Goal: Transaction & Acquisition: Purchase product/service

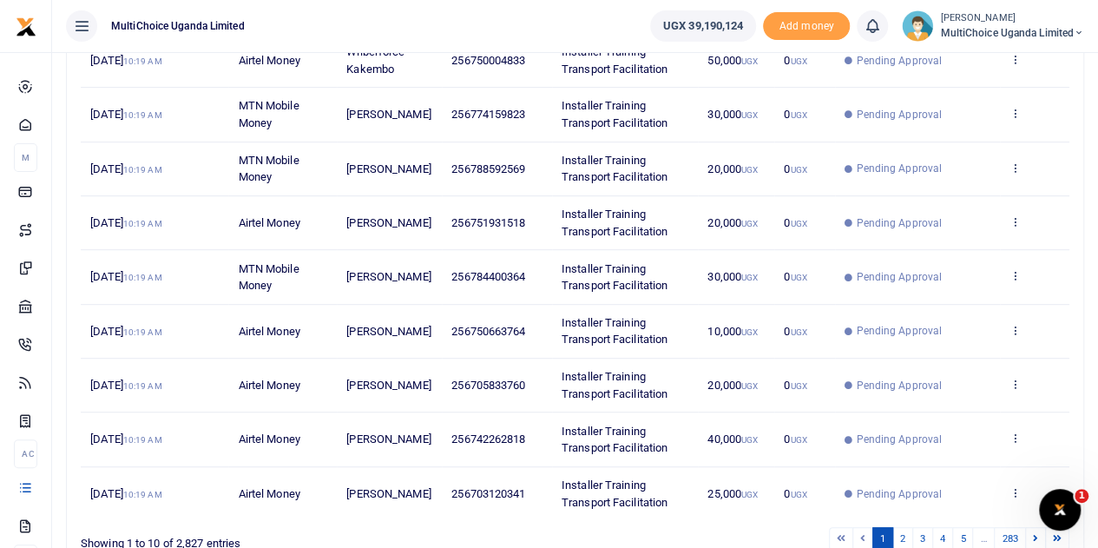
scroll to position [431, 0]
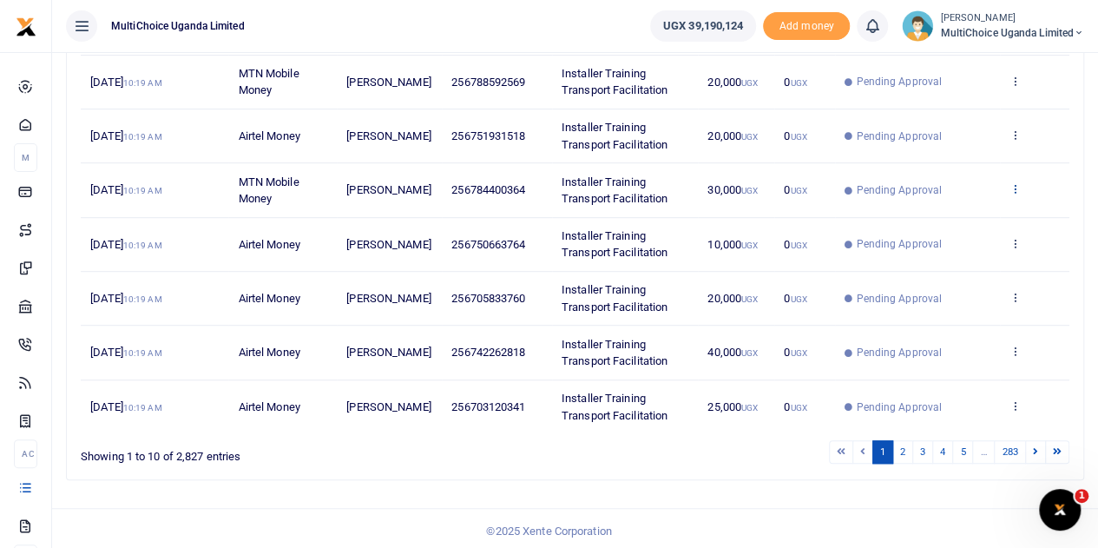
click at [1015, 184] on icon at bounding box center [1014, 188] width 11 height 12
click at [979, 215] on link "View details" at bounding box center [952, 217] width 137 height 24
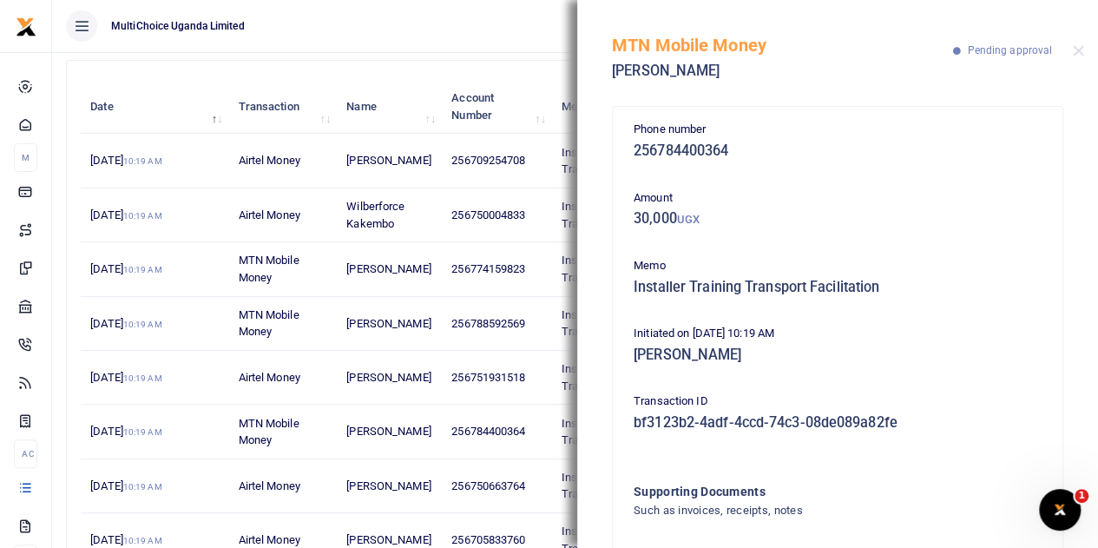
scroll to position [84, 0]
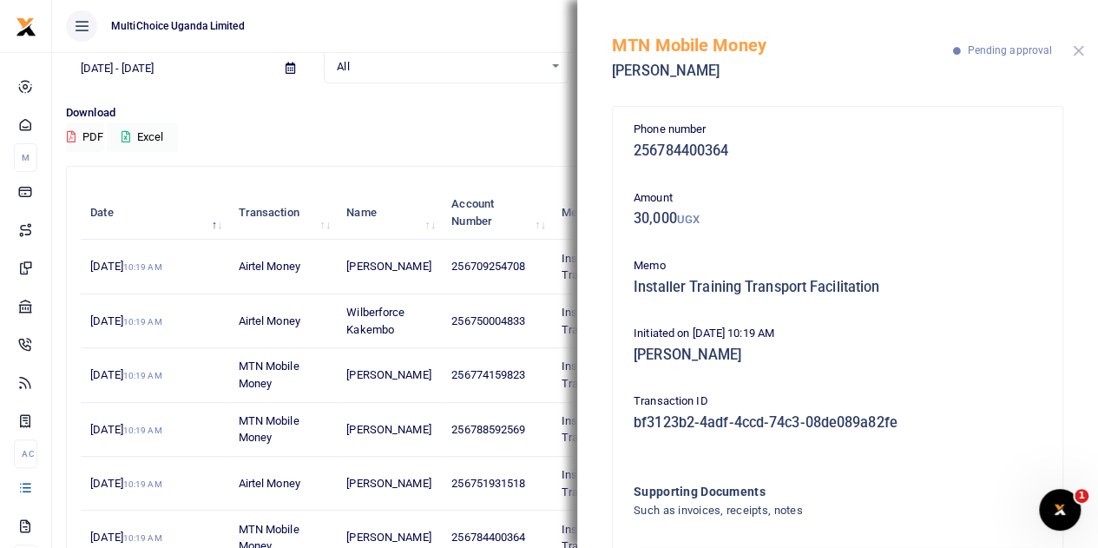
click at [1079, 49] on button "Close" at bounding box center [1078, 50] width 11 height 11
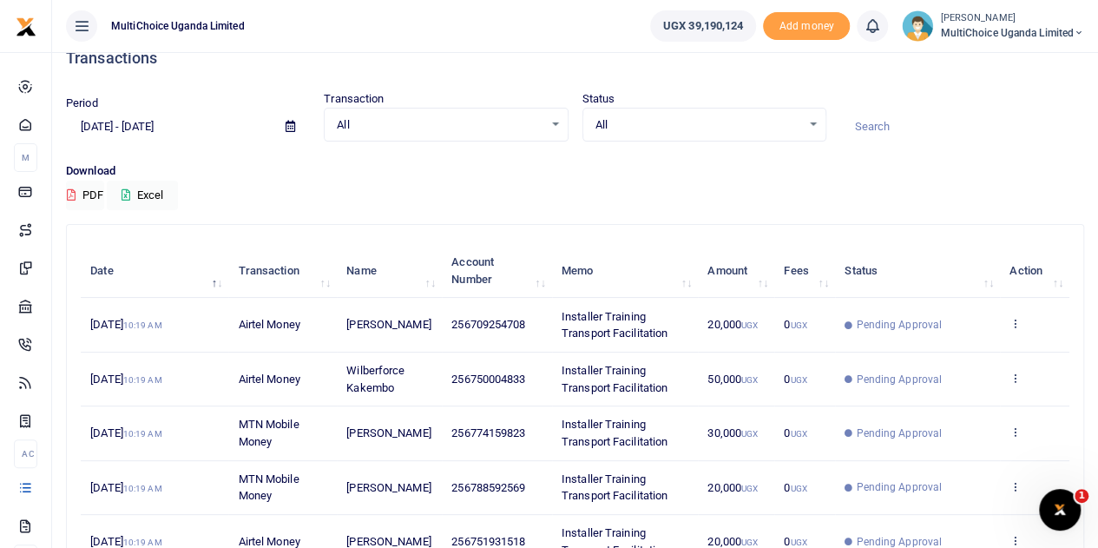
scroll to position [0, 0]
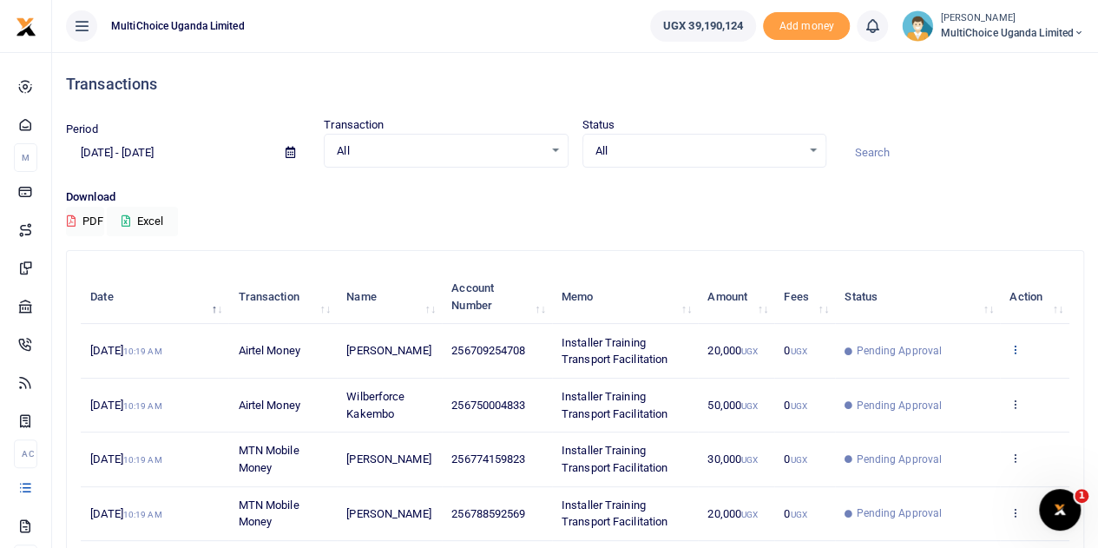
click at [1012, 343] on icon at bounding box center [1014, 349] width 11 height 12
click at [908, 381] on icon at bounding box center [902, 377] width 11 height 12
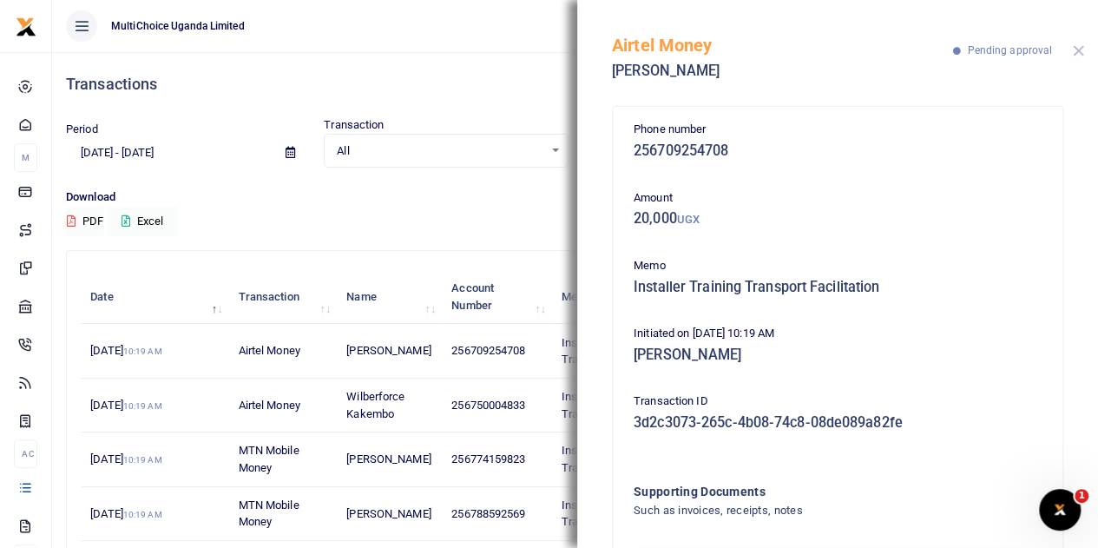
click at [1081, 49] on button "Close" at bounding box center [1078, 50] width 11 height 11
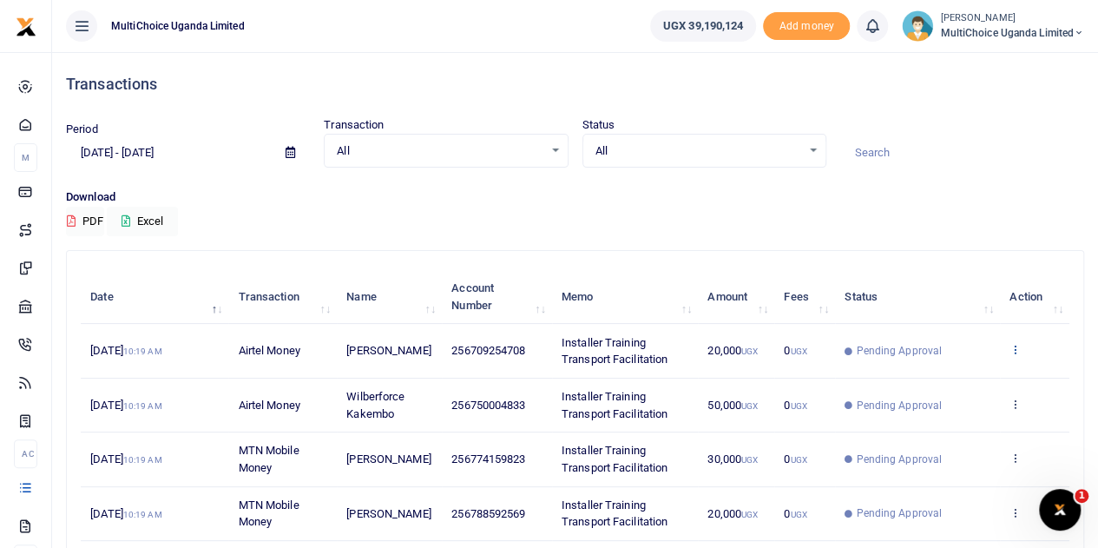
click at [1016, 345] on icon at bounding box center [1014, 349] width 11 height 12
click at [935, 395] on div "View details Send again" at bounding box center [952, 398] width 139 height 78
click at [1010, 347] on td "View details Send again" at bounding box center [1034, 351] width 69 height 54
click at [1010, 349] on icon at bounding box center [1014, 349] width 11 height 12
click at [924, 376] on link "View details" at bounding box center [952, 379] width 137 height 24
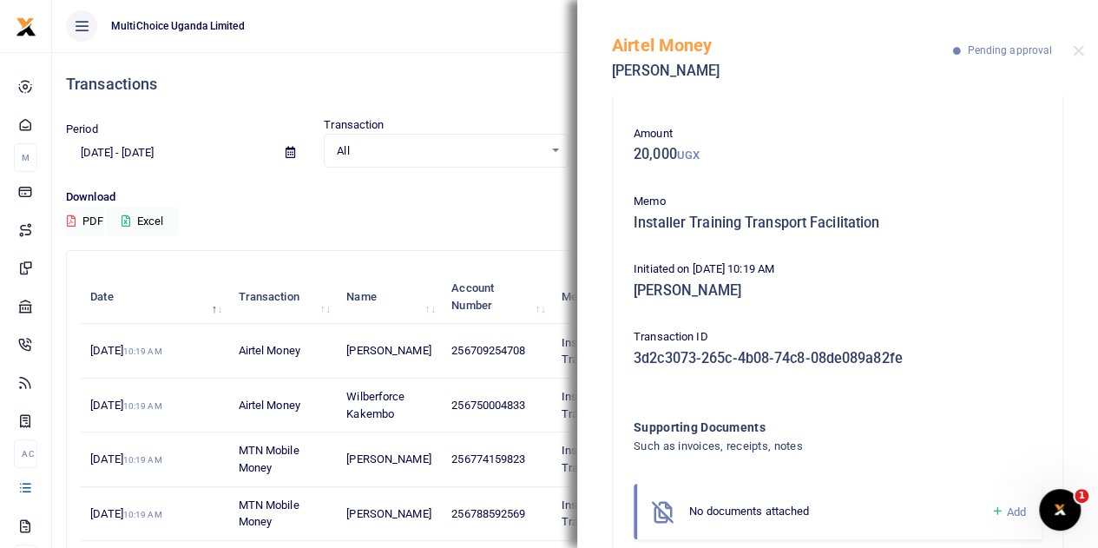
scroll to position [111, 0]
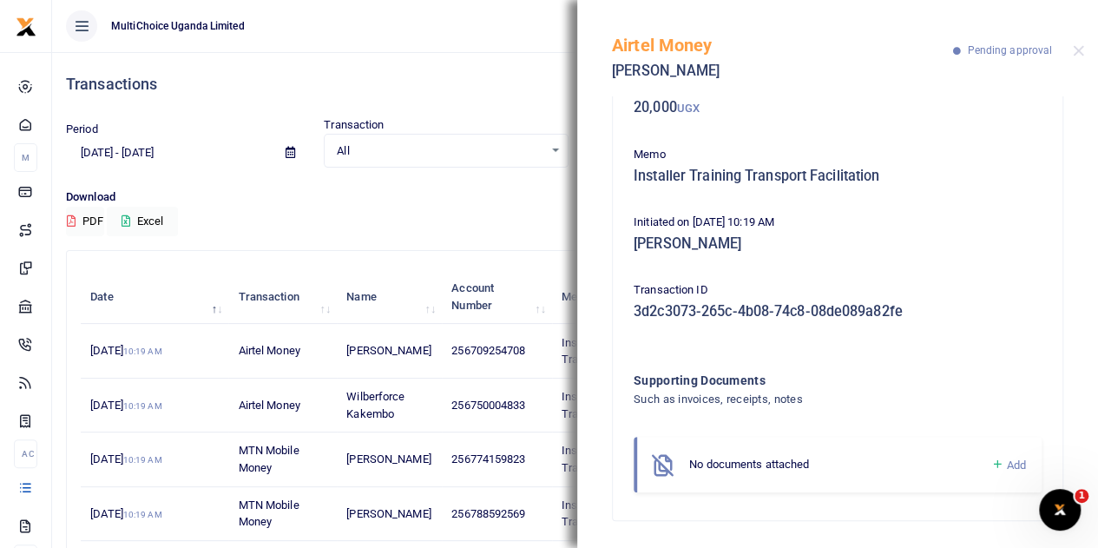
click at [990, 462] on icon at bounding box center [996, 465] width 13 height 16
click at [990, 461] on icon at bounding box center [996, 465] width 13 height 16
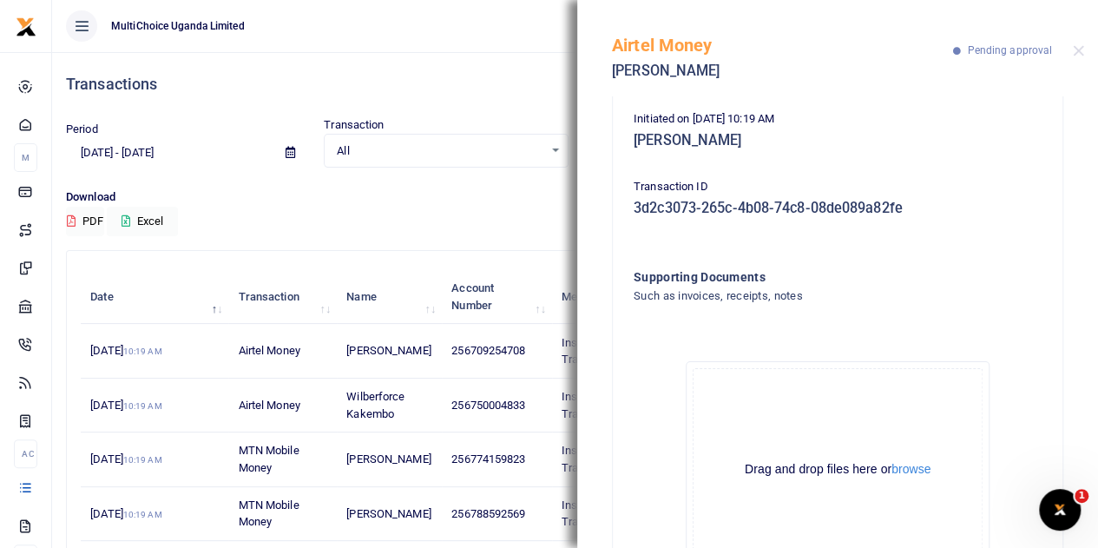
scroll to position [307, 0]
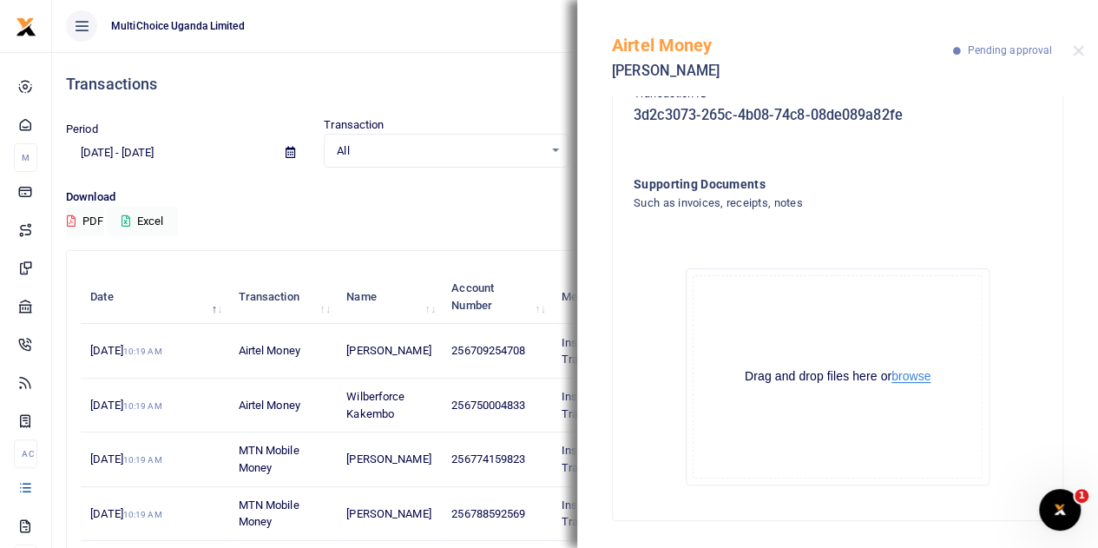
click at [903, 375] on button "browse" at bounding box center [910, 376] width 39 height 13
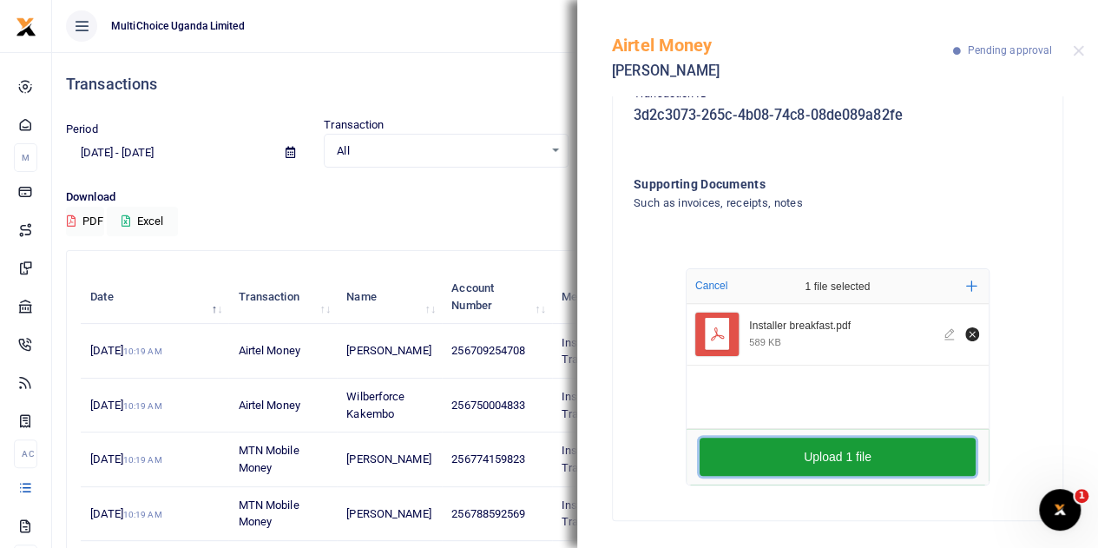
click at [838, 459] on button "Upload 1 file" at bounding box center [838, 456] width 276 height 38
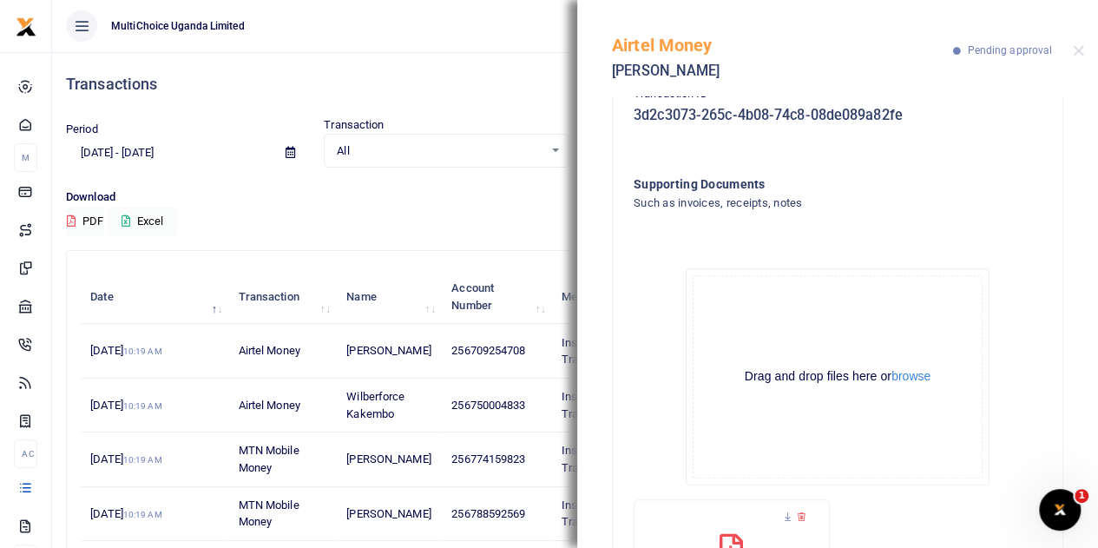
click at [1080, 44] on div "Airtel Money Yasin Kabuye Pending approval" at bounding box center [837, 48] width 521 height 96
click at [1081, 47] on button "Close" at bounding box center [1078, 50] width 11 height 11
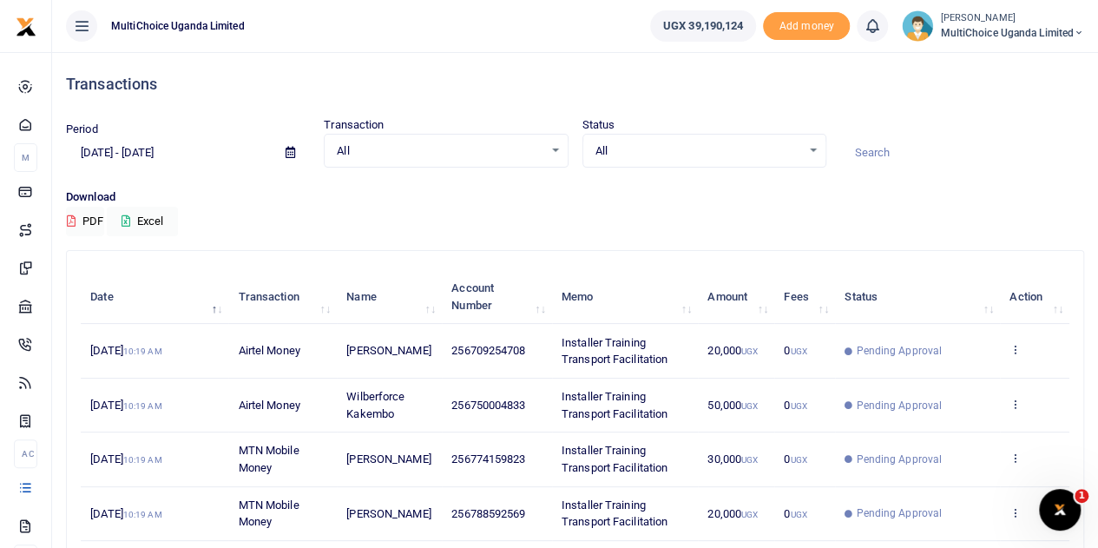
click at [294, 154] on icon at bounding box center [291, 152] width 10 height 11
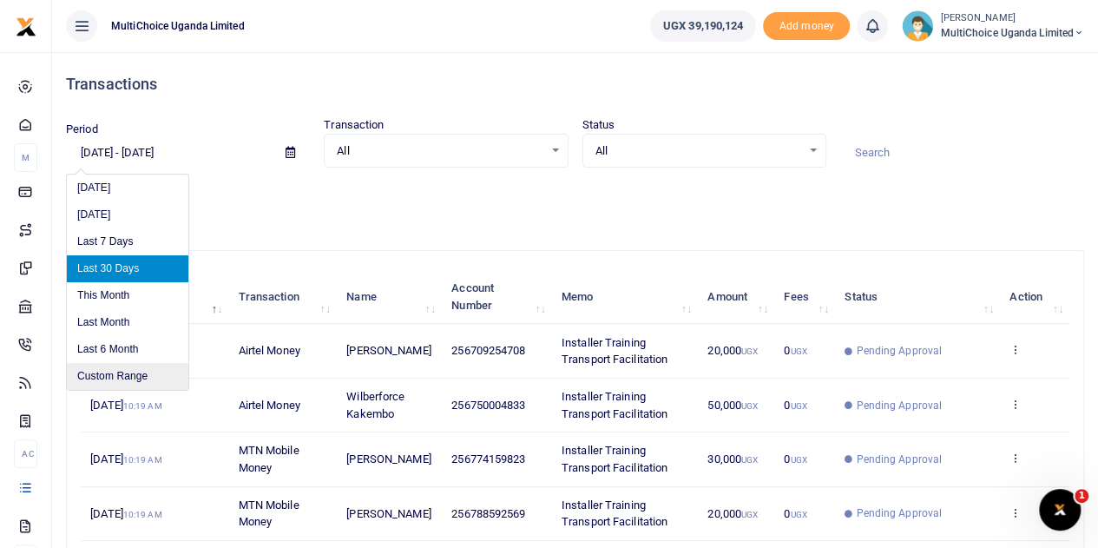
click at [110, 371] on li "Custom Range" at bounding box center [128, 376] width 122 height 27
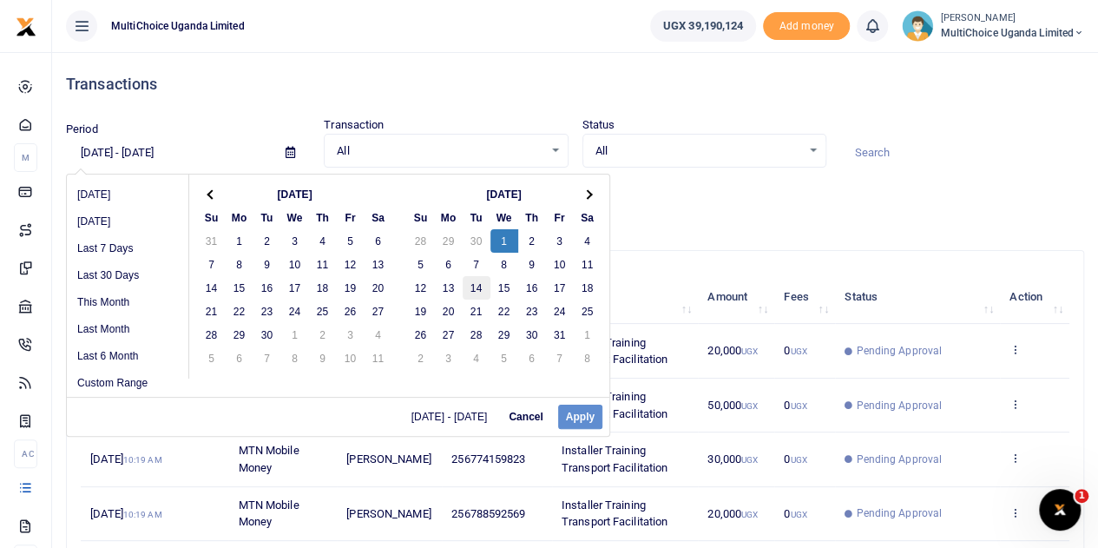
drag, startPoint x: 503, startPoint y: 237, endPoint x: 486, endPoint y: 283, distance: 48.9
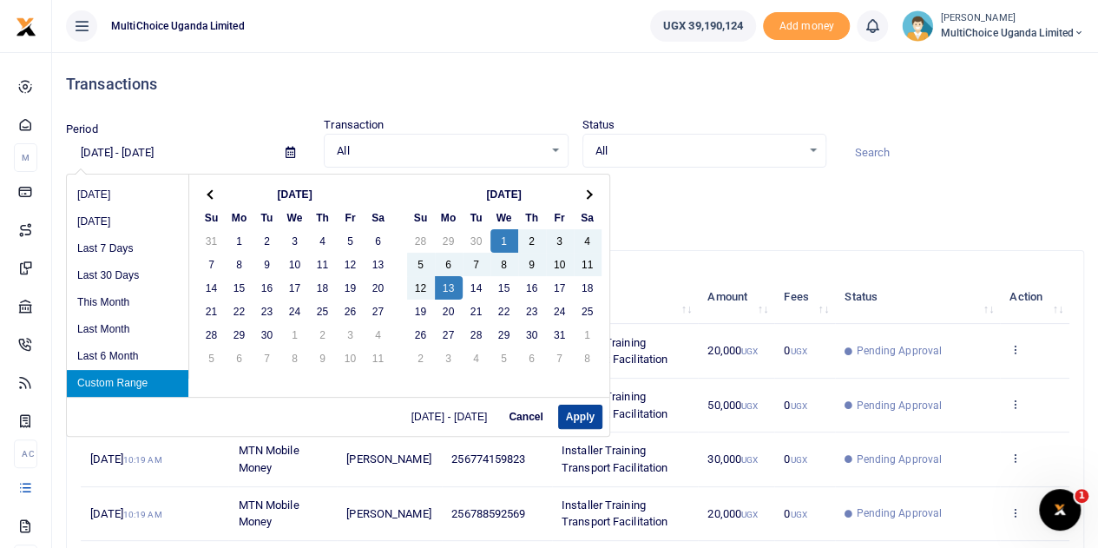
click at [580, 411] on button "Apply" at bounding box center [580, 416] width 44 height 24
type input "10/01/2025 - 10/13/2025"
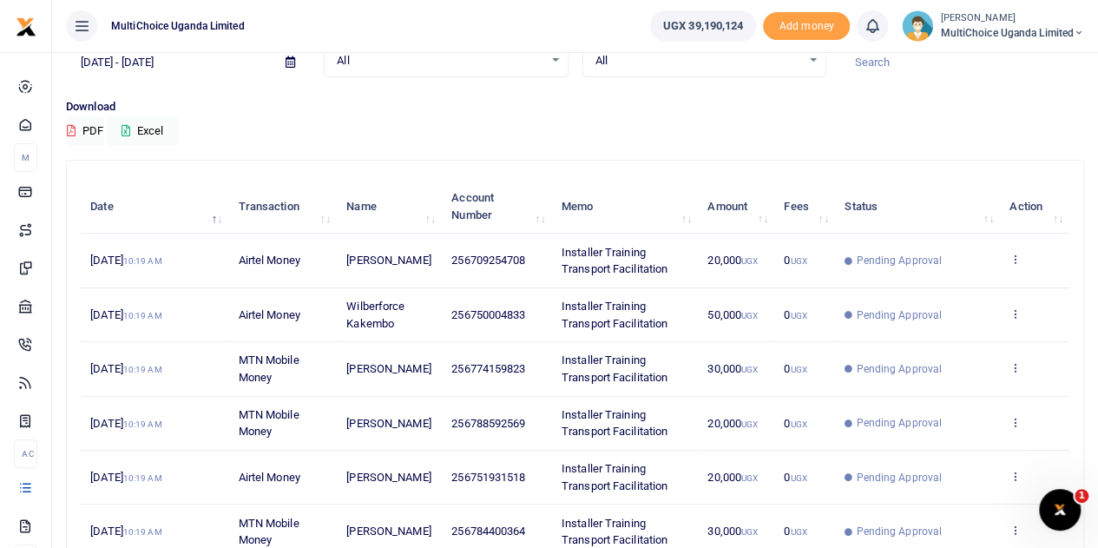
scroll to position [0, 0]
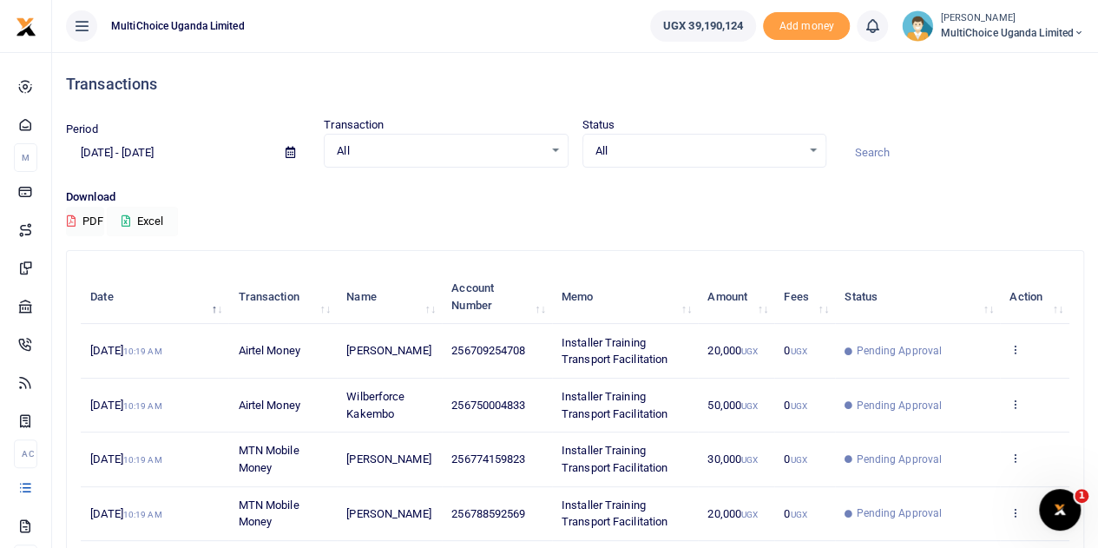
drag, startPoint x: 123, startPoint y: 222, endPoint x: 128, endPoint y: 233, distance: 11.6
click at [122, 222] on button "Excel" at bounding box center [142, 222] width 71 height 30
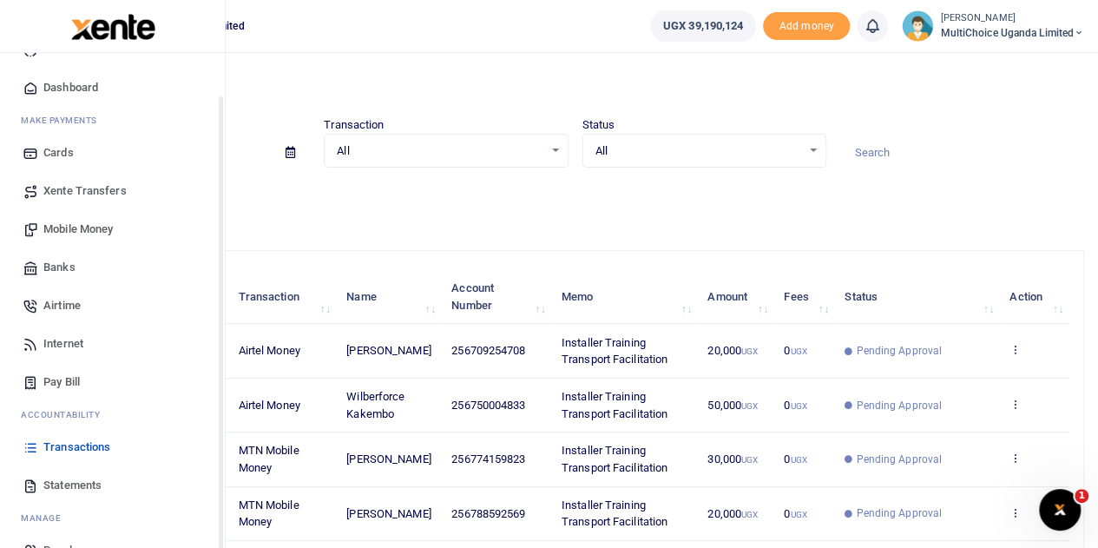
scroll to position [71, 0]
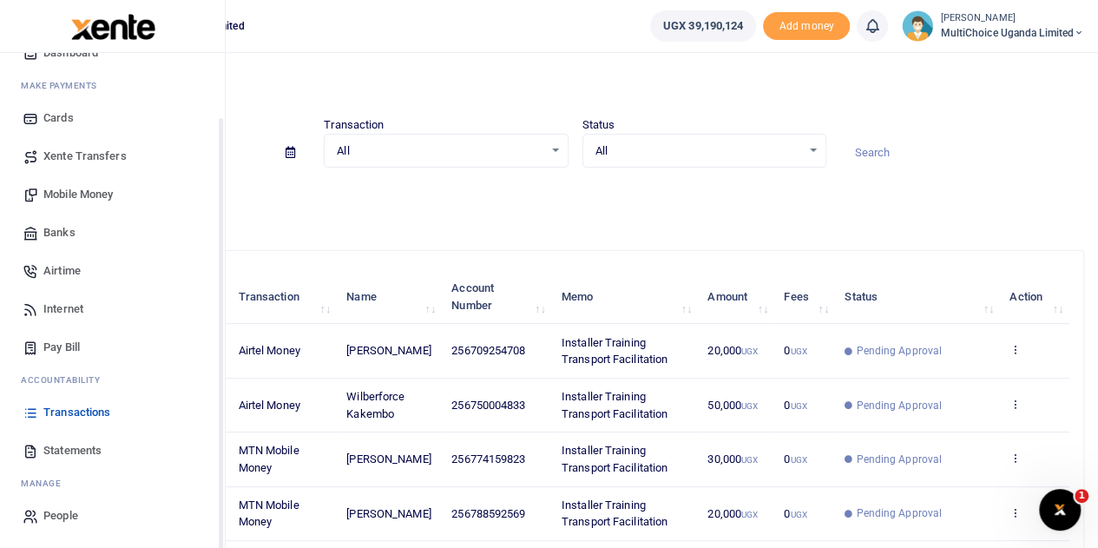
click at [89, 195] on span "Mobile Money" at bounding box center [77, 194] width 69 height 17
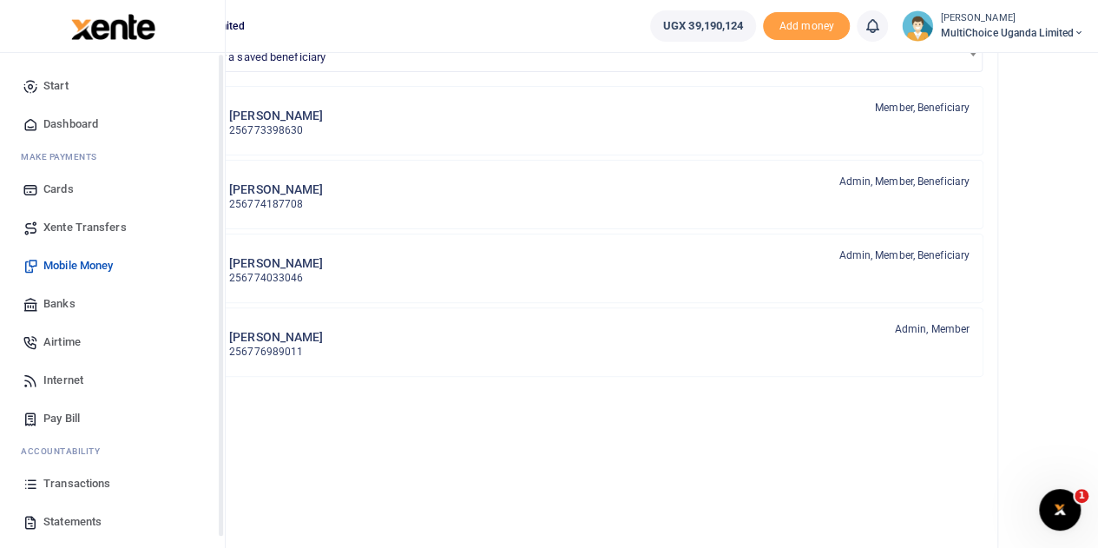
click at [65, 341] on span "Airtime" at bounding box center [61, 341] width 37 height 17
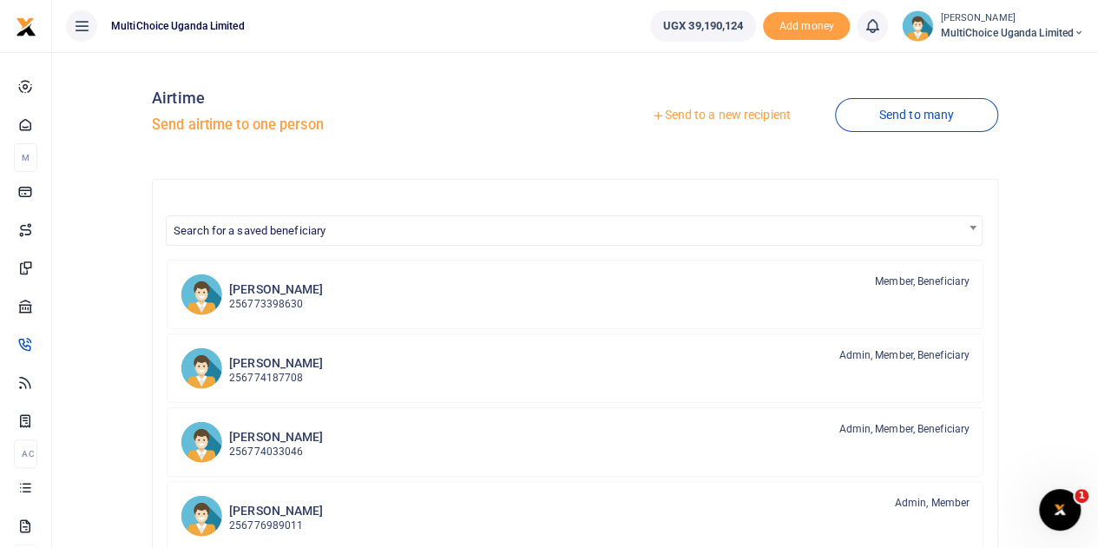
click at [748, 110] on link "Send to a new recipient" at bounding box center [721, 115] width 227 height 31
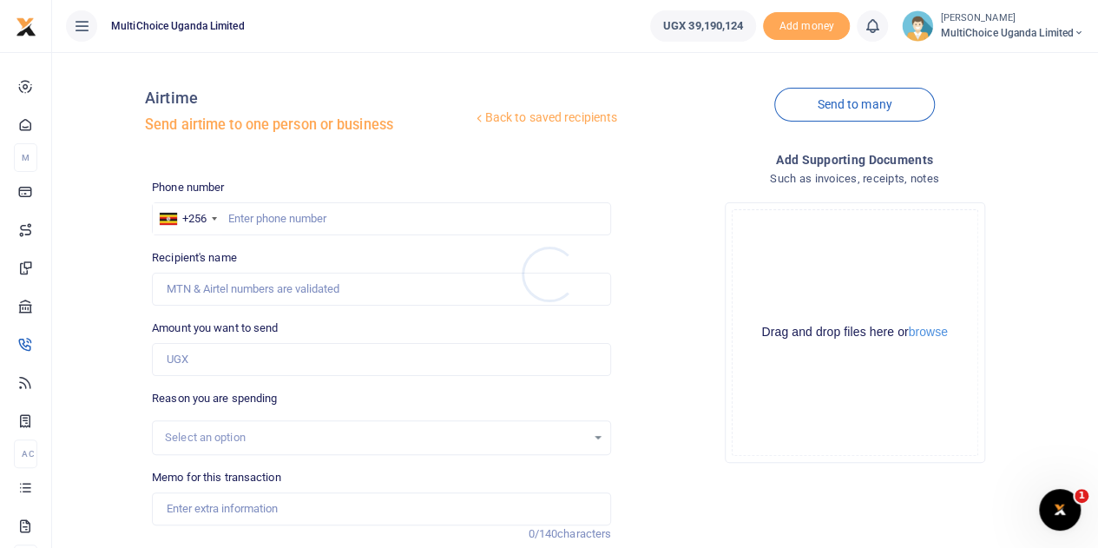
click at [299, 223] on div at bounding box center [549, 274] width 1098 height 548
click at [323, 220] on input "text" at bounding box center [381, 218] width 459 height 33
paste input "760561084"
type input "760561084"
type input "Rosset Kyasiimire"
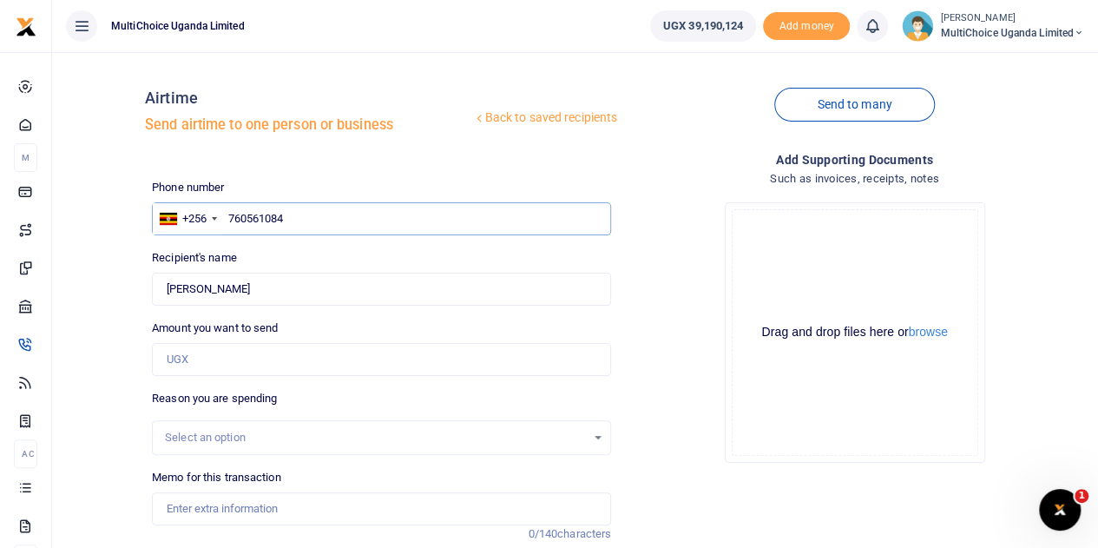
type input "760561084"
drag, startPoint x: 379, startPoint y: 214, endPoint x: 210, endPoint y: 189, distance: 171.1
click at [210, 189] on div "Phone number +256 Uganda +256 760561084 Phone is required." at bounding box center [381, 207] width 459 height 56
click at [667, 290] on div "Drop your files here Drag and drop files here or browse Powered by Uppy" at bounding box center [854, 332] width 459 height 288
click at [385, 220] on input "text" at bounding box center [381, 218] width 459 height 33
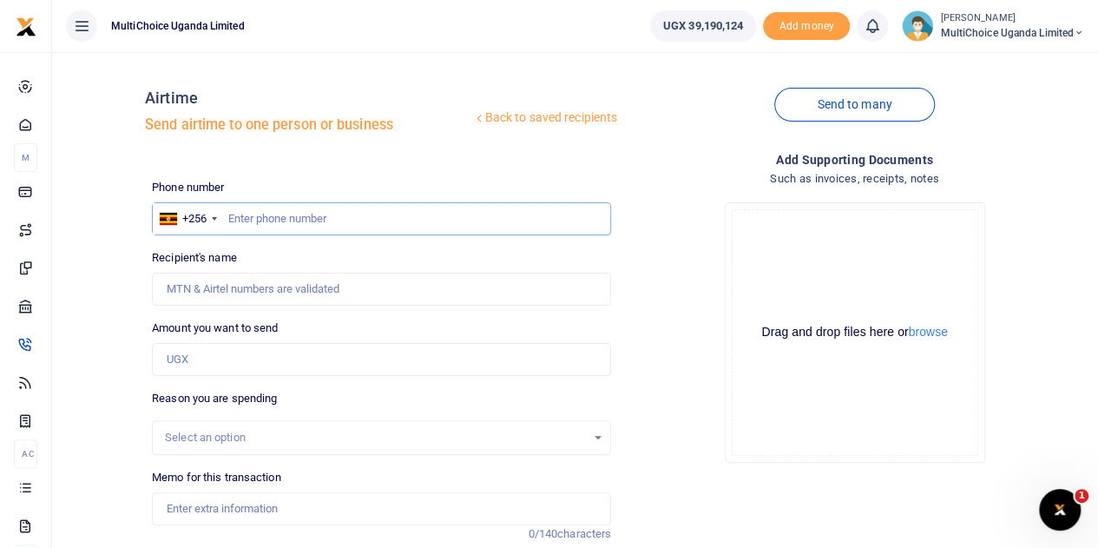
paste input "0760561084"
type input "0760561084"
type input "[PERSON_NAME]"
type input "0760561084"
click at [255, 353] on input "Amount you want to send" at bounding box center [381, 359] width 459 height 33
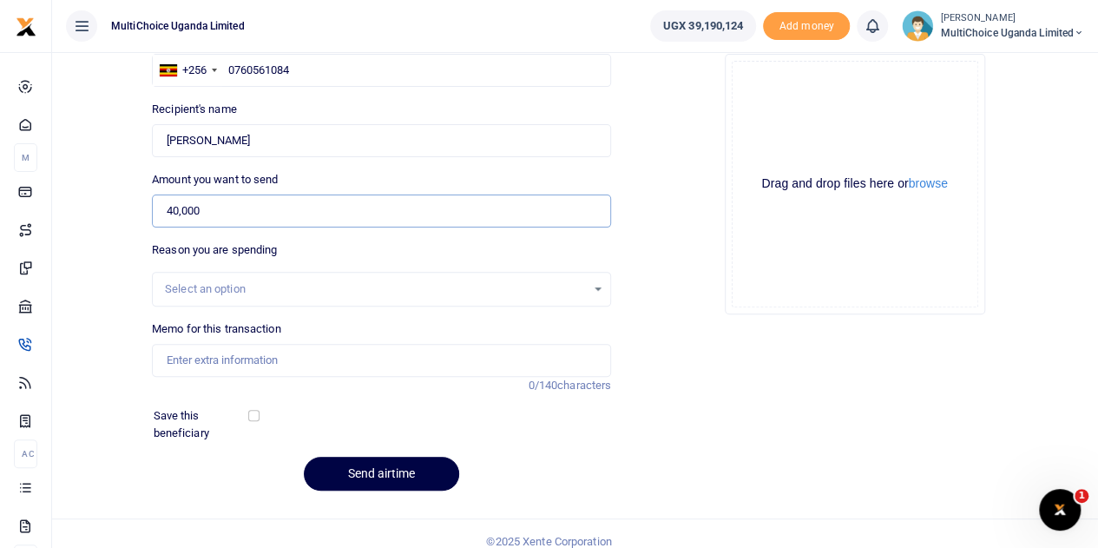
scroll to position [162, 0]
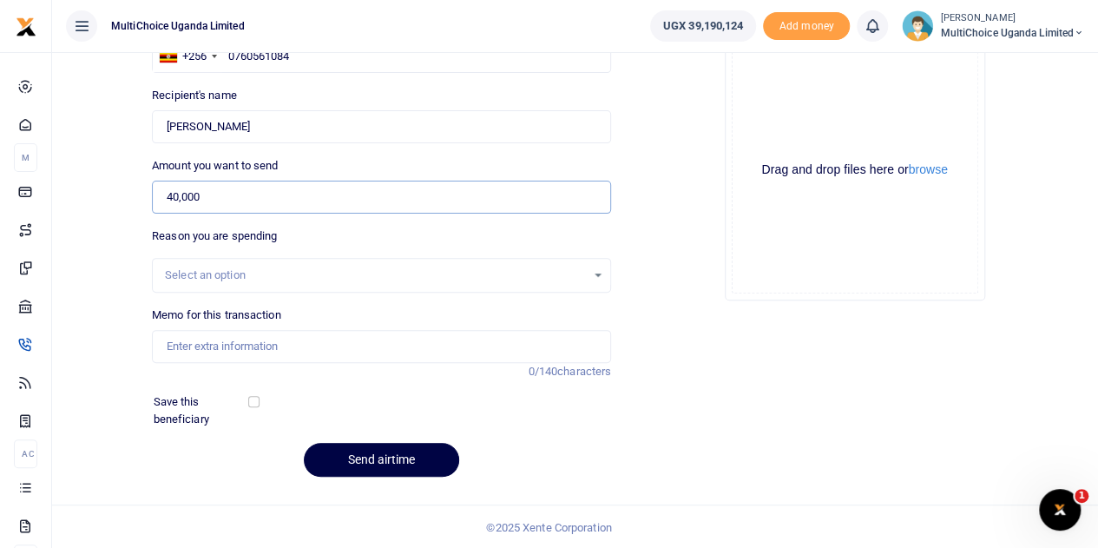
type input "40,000"
click at [275, 340] on input "Memo for this transaction" at bounding box center [381, 346] width 459 height 33
click at [270, 345] on input "Staff benefits August 25" at bounding box center [381, 346] width 459 height 33
click at [298, 346] on input "Staff benefits August 25" at bounding box center [381, 346] width 459 height 33
type input "Staff benefits Sept 25"
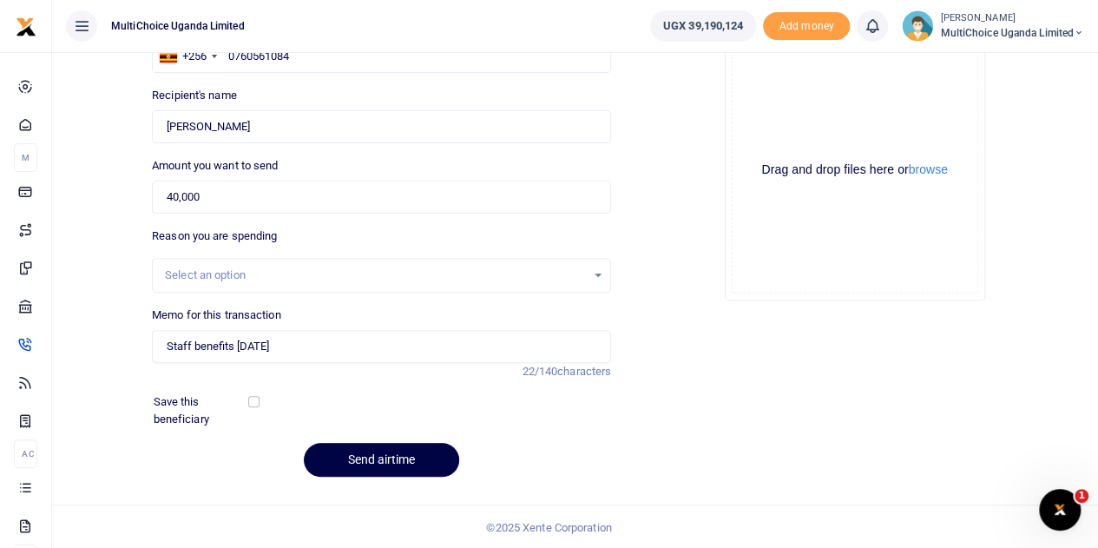
click at [786, 401] on div "Add supporting Documents Such as invoices, receipts, notes Drop your files here…" at bounding box center [854, 239] width 473 height 503
click at [361, 457] on button "Send airtime" at bounding box center [381, 460] width 155 height 34
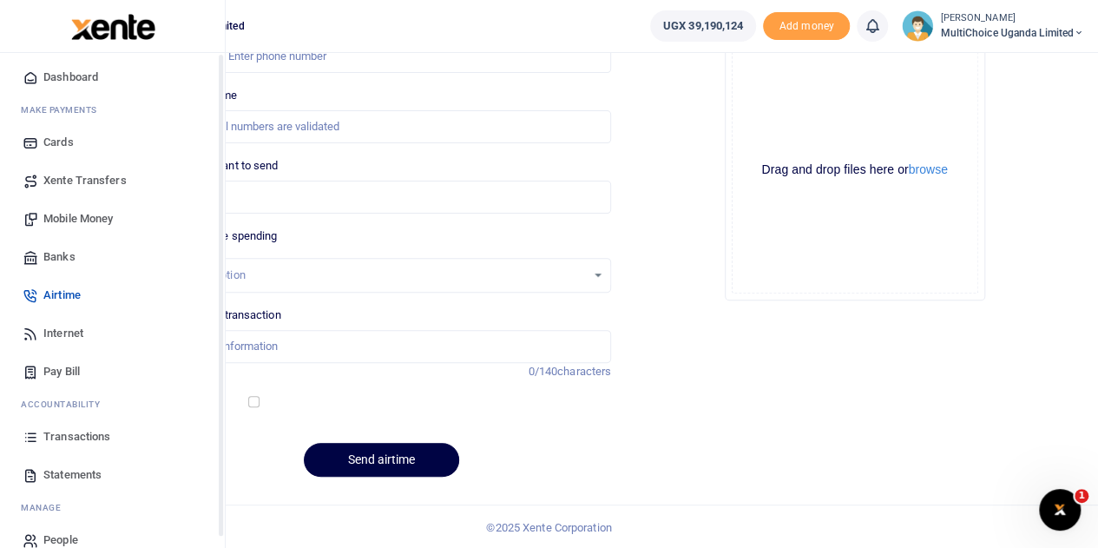
scroll to position [71, 0]
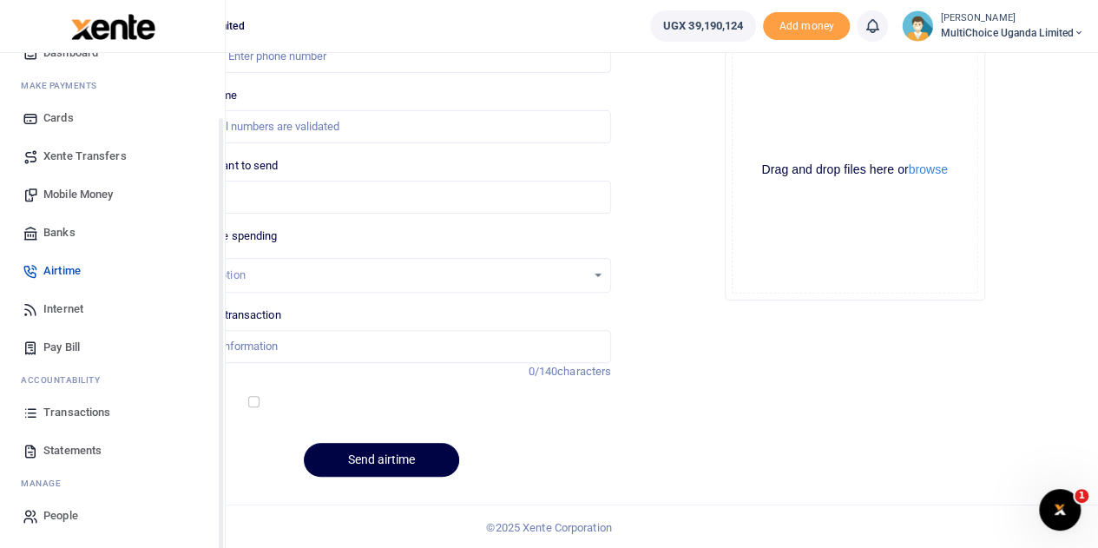
click at [76, 414] on span "Transactions" at bounding box center [76, 412] width 67 height 17
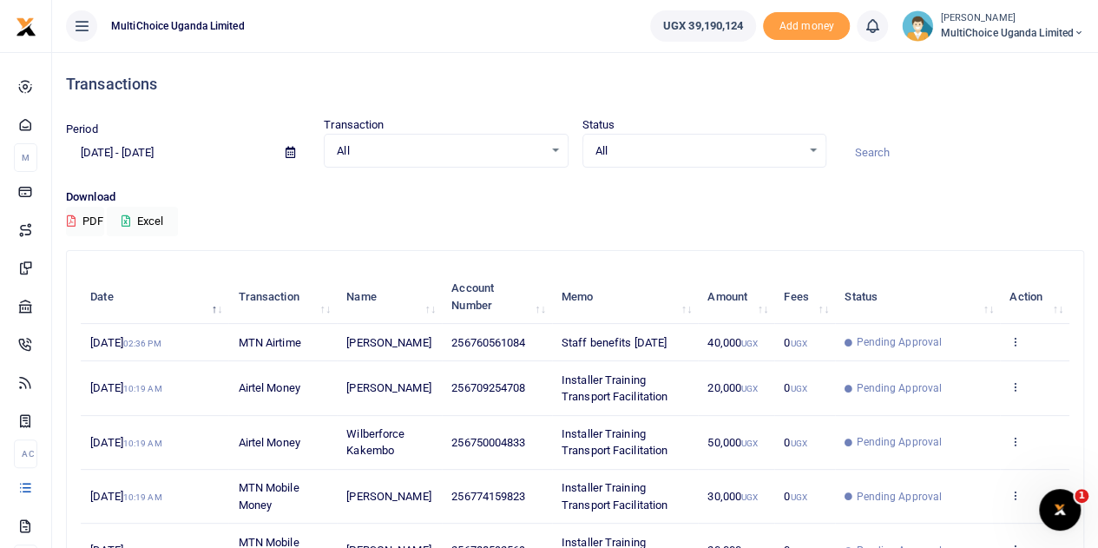
click at [998, 30] on span "MultiChoice Uganda Limited" at bounding box center [1012, 33] width 144 height 16
click at [1018, 59] on link "Switch accounts" at bounding box center [1017, 63] width 137 height 24
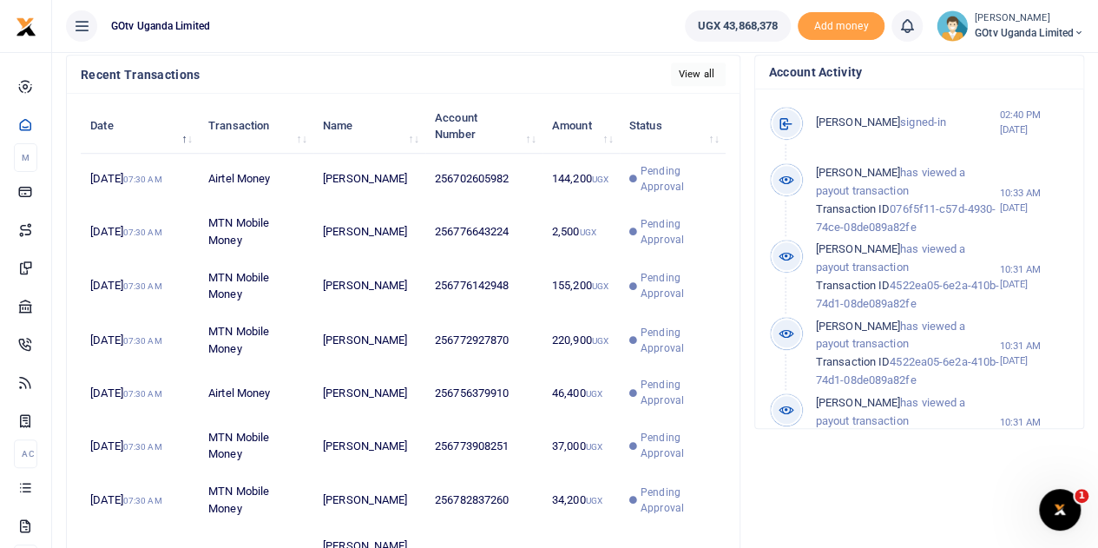
scroll to position [682, 0]
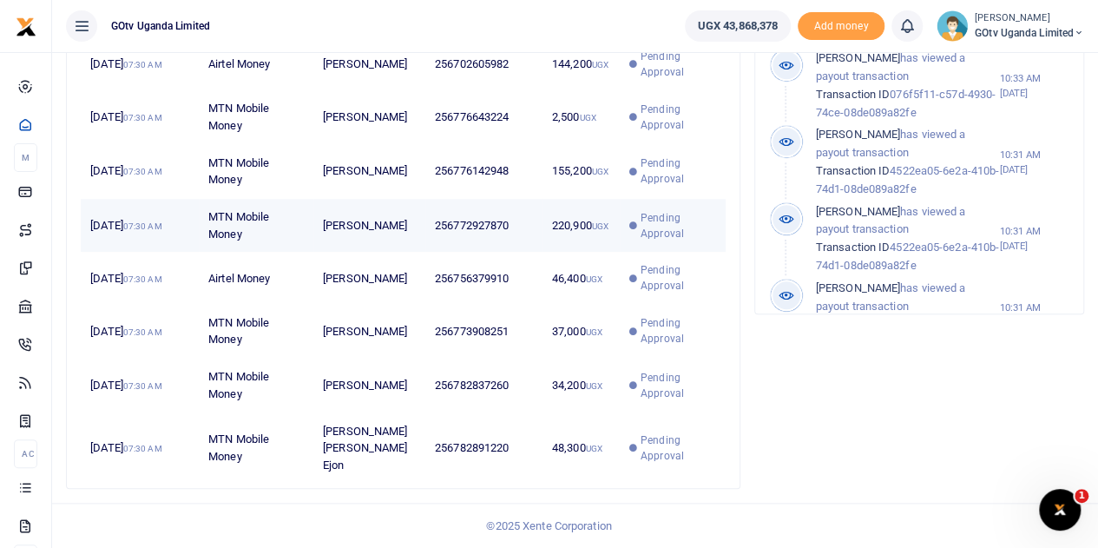
click at [639, 239] on span "Pending Approval" at bounding box center [672, 225] width 87 height 31
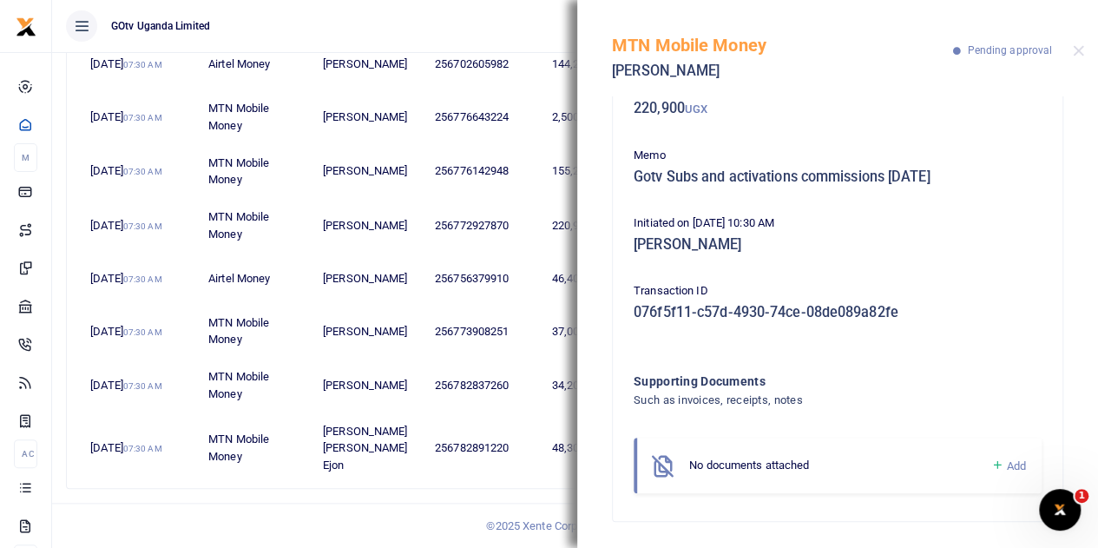
scroll to position [111, 0]
click at [1078, 49] on button "Close" at bounding box center [1078, 50] width 11 height 11
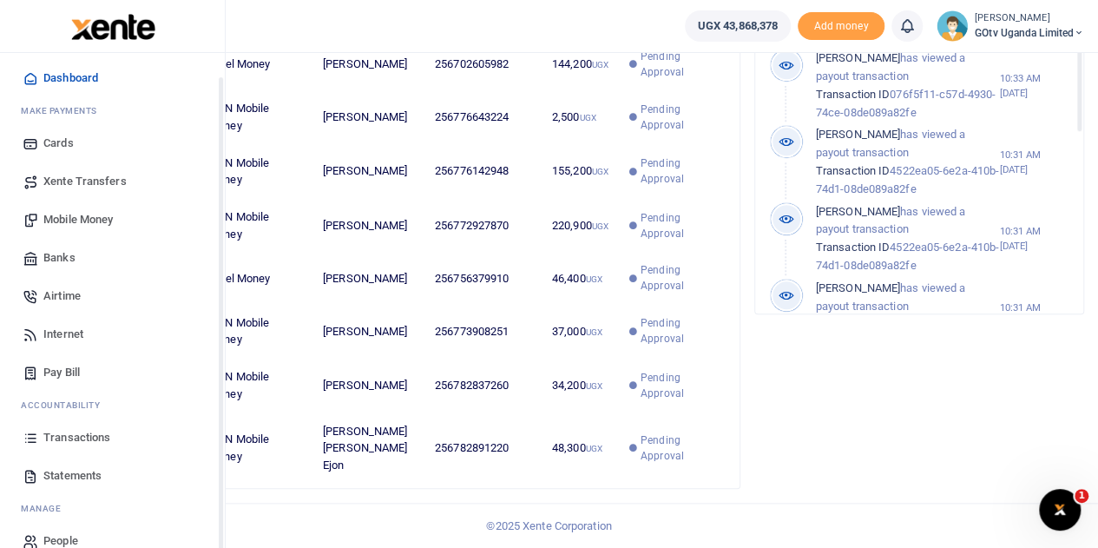
scroll to position [71, 0]
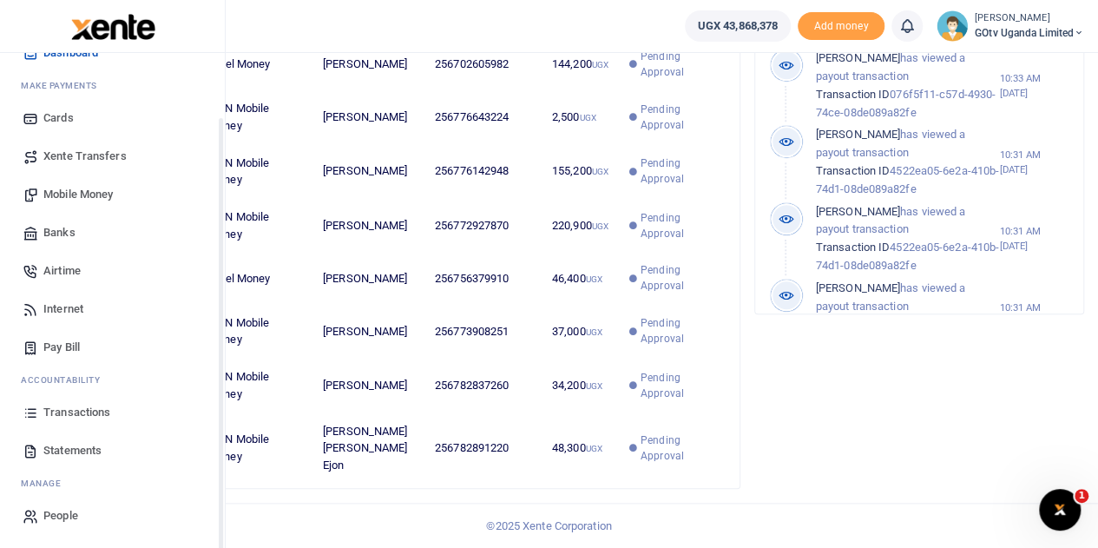
click at [52, 404] on span "Transactions" at bounding box center [76, 412] width 67 height 17
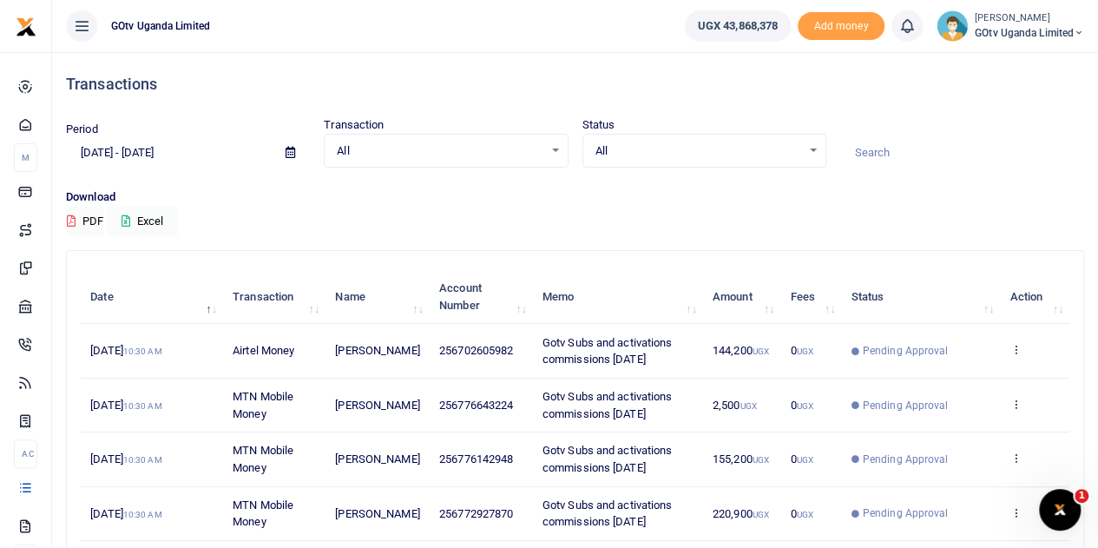
click at [810, 149] on div "All Select an option..." at bounding box center [704, 150] width 242 height 19
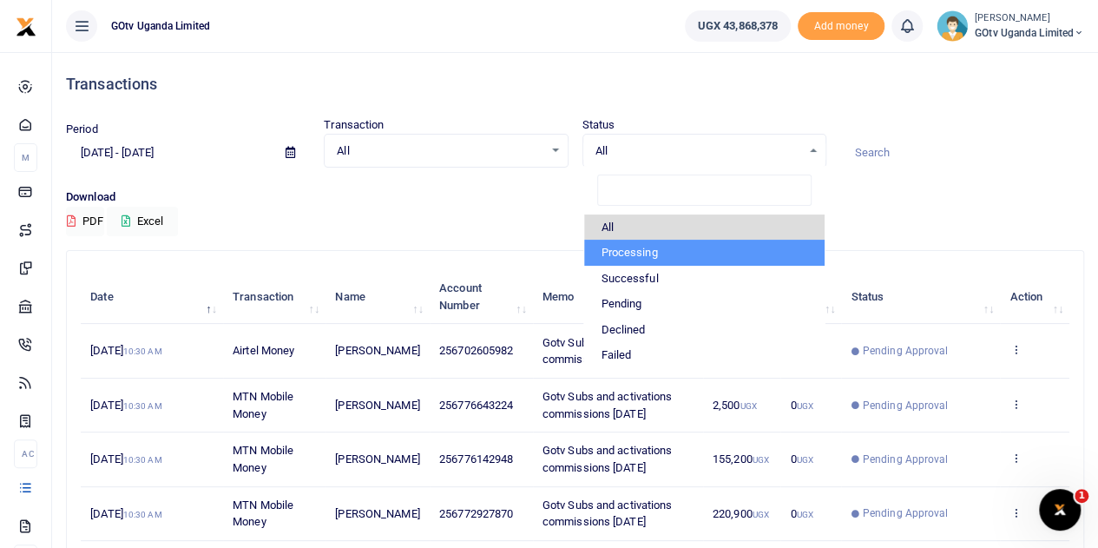
click at [670, 240] on li "Processing" at bounding box center [704, 253] width 240 height 26
select select "PROCESSING"
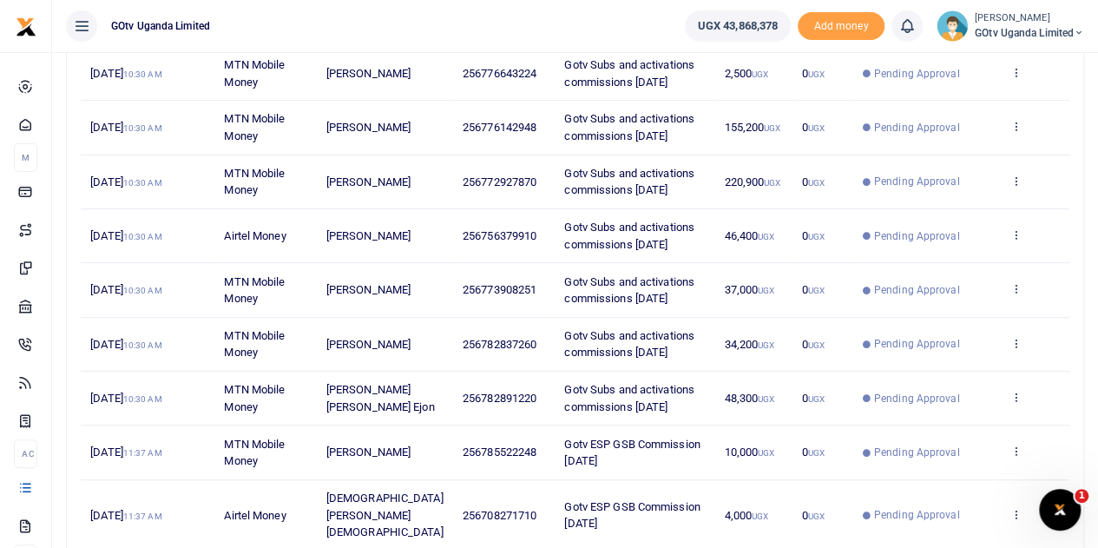
scroll to position [431, 0]
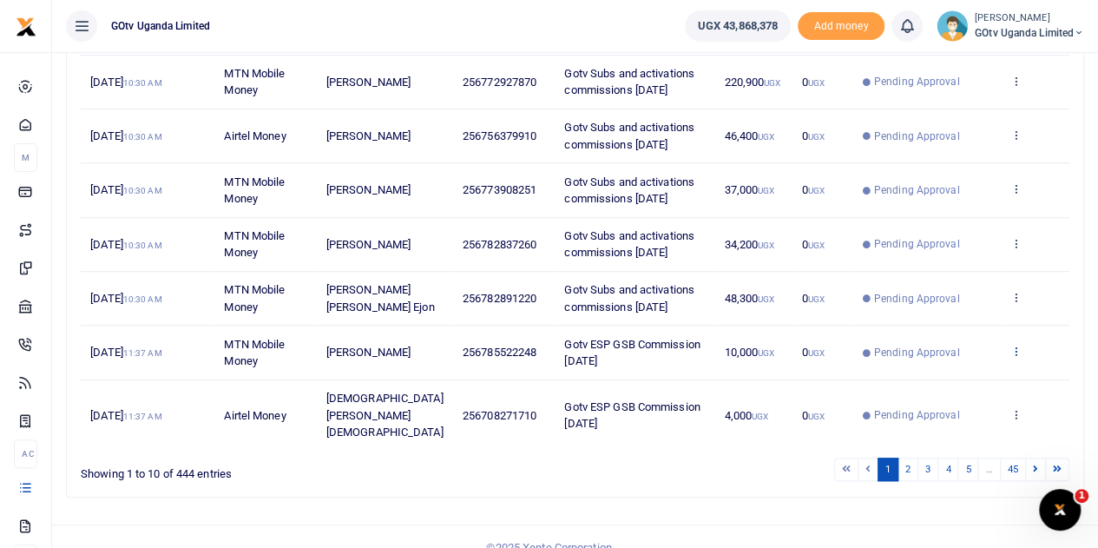
click at [1015, 345] on icon at bounding box center [1014, 351] width 11 height 12
click at [967, 369] on link "View details" at bounding box center [952, 378] width 137 height 24
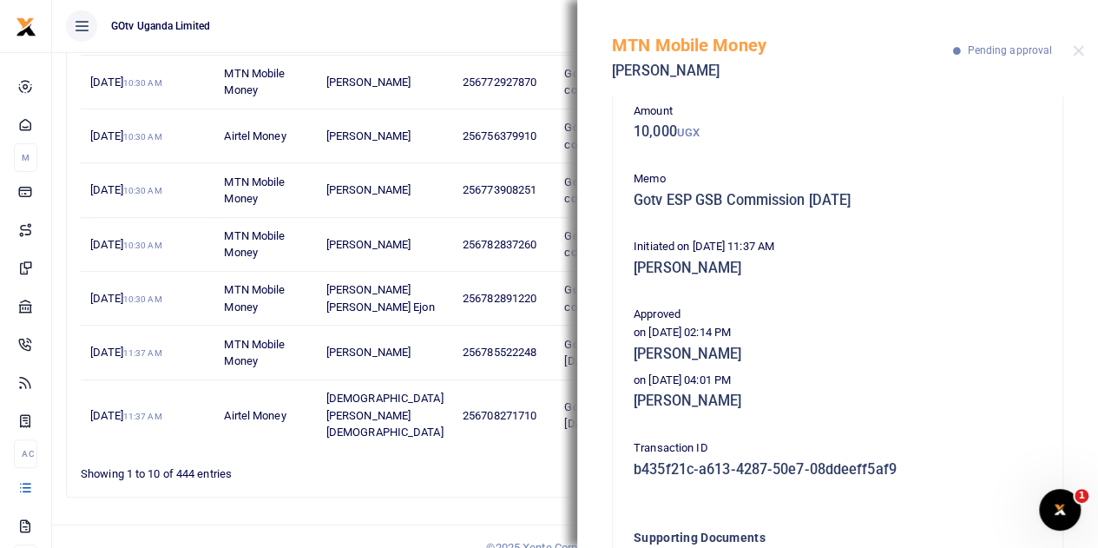
scroll to position [0, 0]
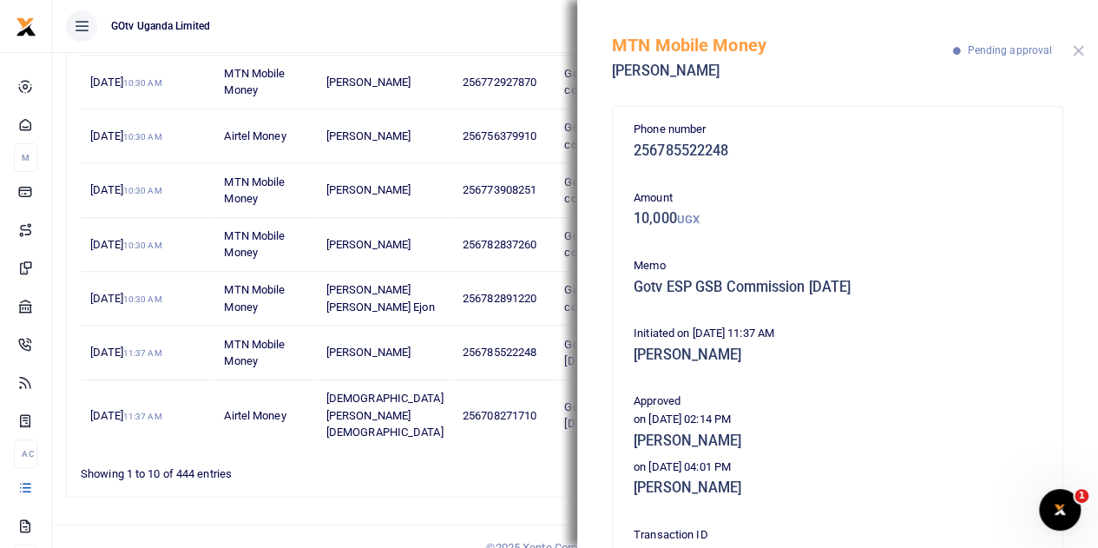
click at [1080, 49] on button "Close" at bounding box center [1078, 50] width 11 height 11
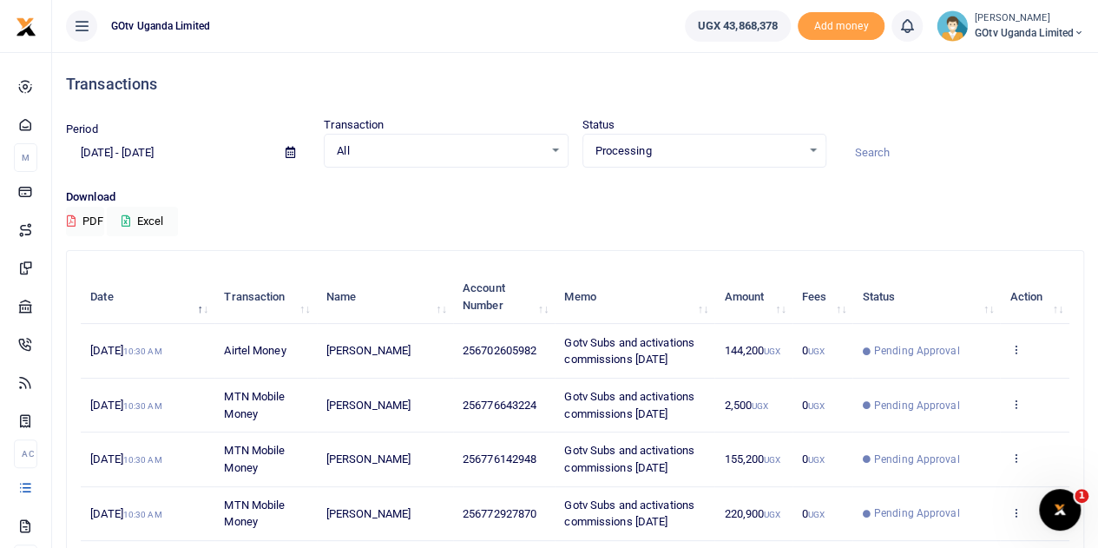
click at [290, 154] on icon at bounding box center [291, 152] width 10 height 11
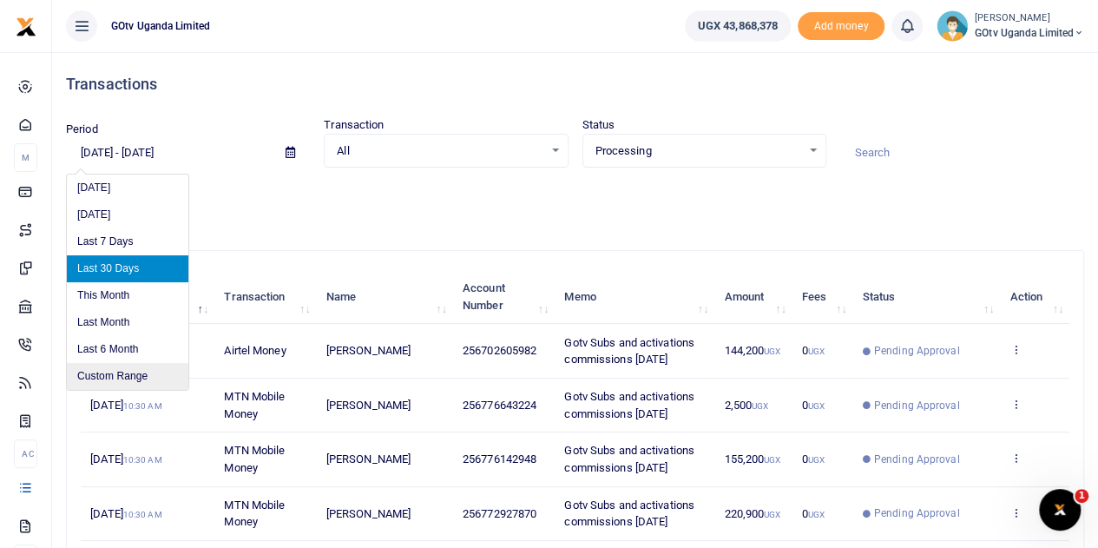
click at [117, 370] on li "Custom Range" at bounding box center [128, 376] width 122 height 27
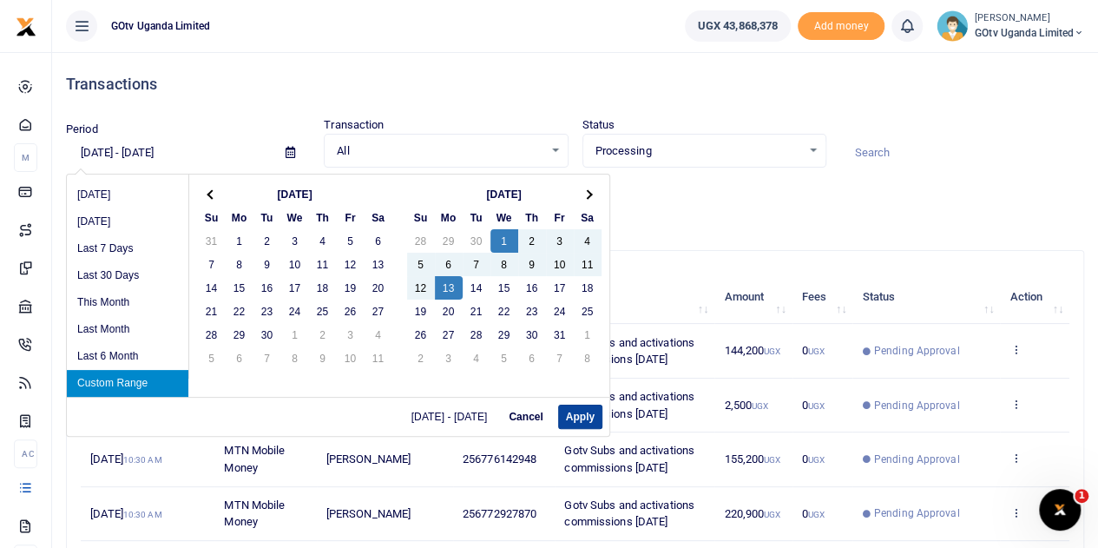
click at [592, 423] on button "Apply" at bounding box center [580, 416] width 44 height 24
type input "10/01/2025 - 10/13/2025"
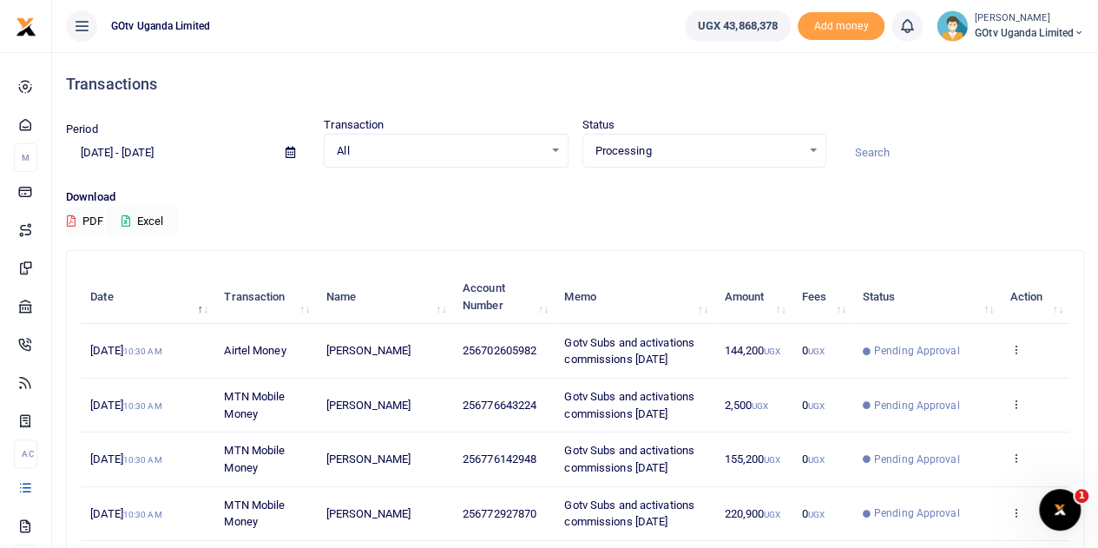
click at [809, 141] on div "Processing Select an option..." at bounding box center [704, 150] width 242 height 19
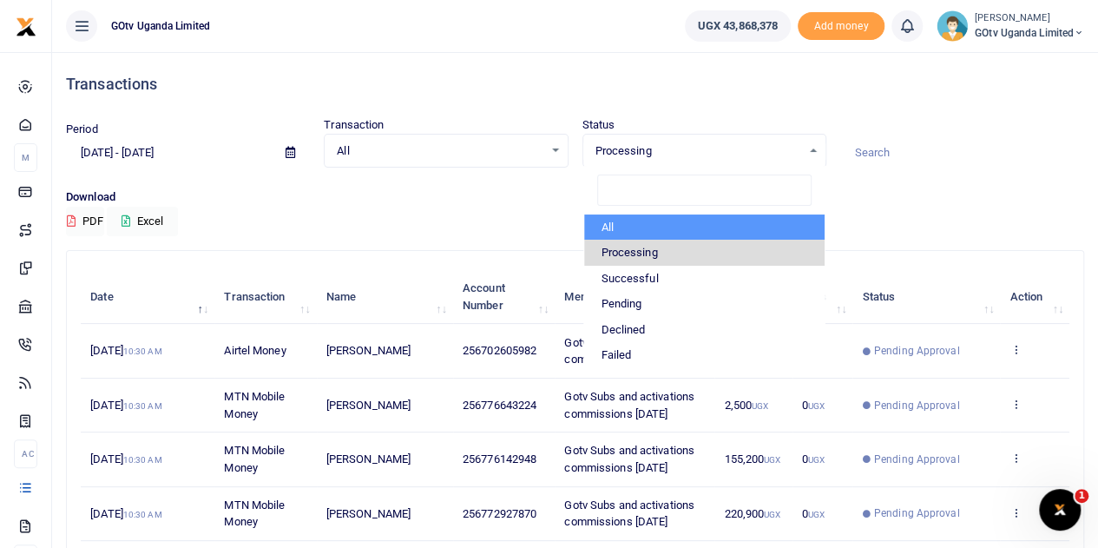
click at [622, 223] on li "All" at bounding box center [704, 227] width 240 height 26
select select
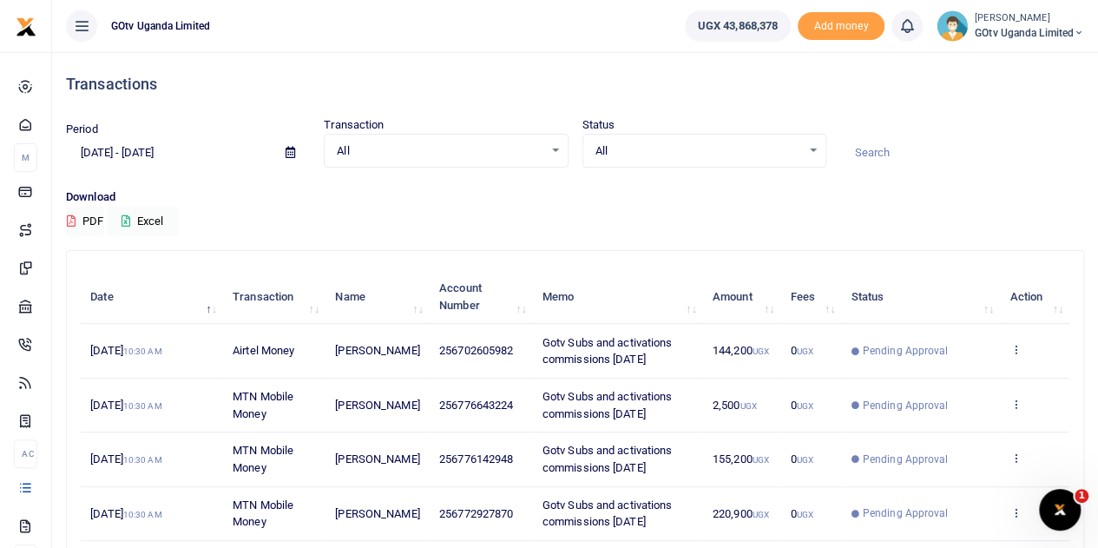
click at [290, 150] on icon at bounding box center [291, 152] width 10 height 11
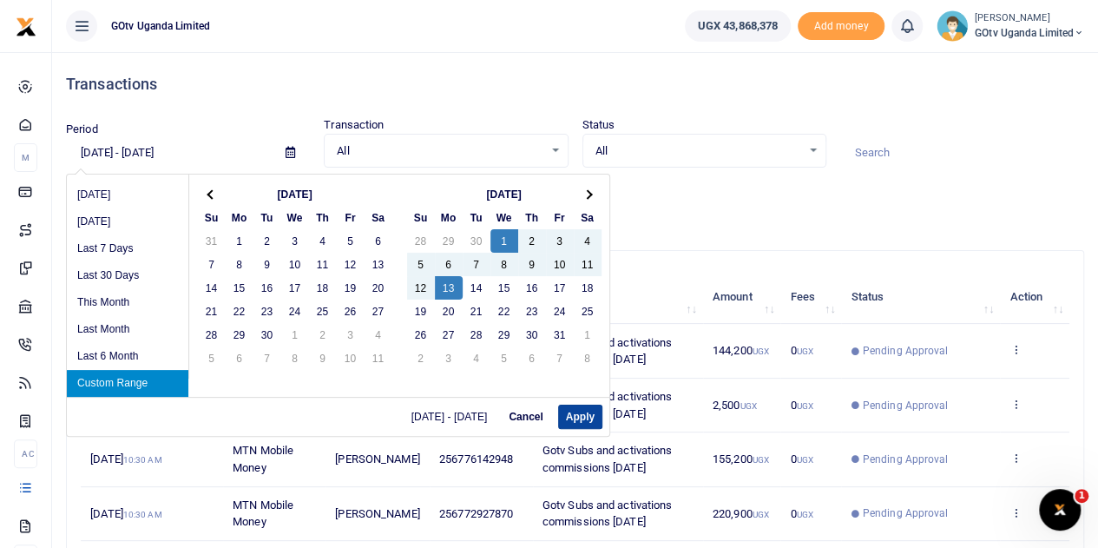
click at [587, 408] on button "Apply" at bounding box center [580, 416] width 44 height 24
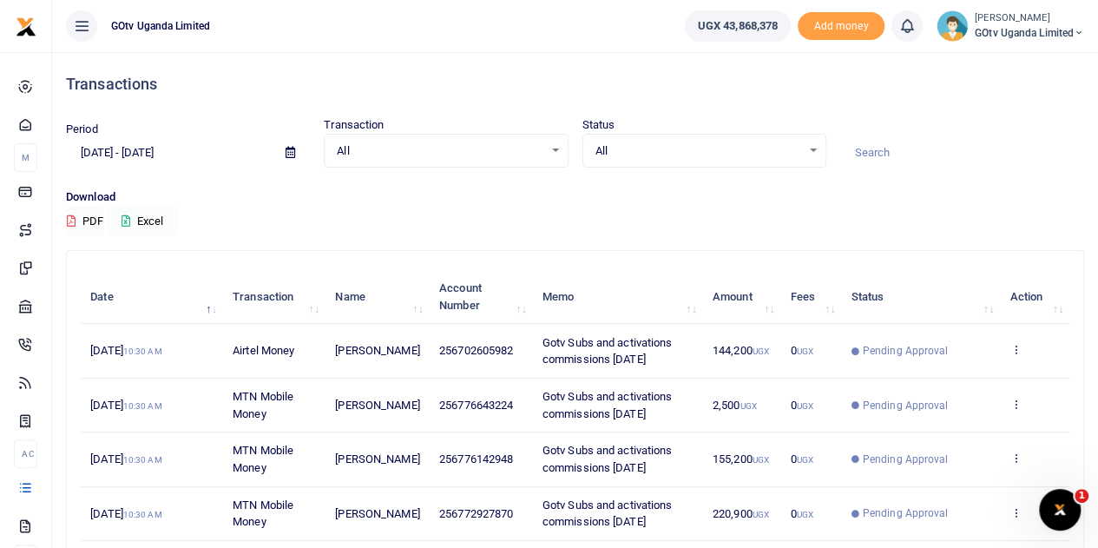
click at [135, 218] on button "Excel" at bounding box center [142, 222] width 71 height 30
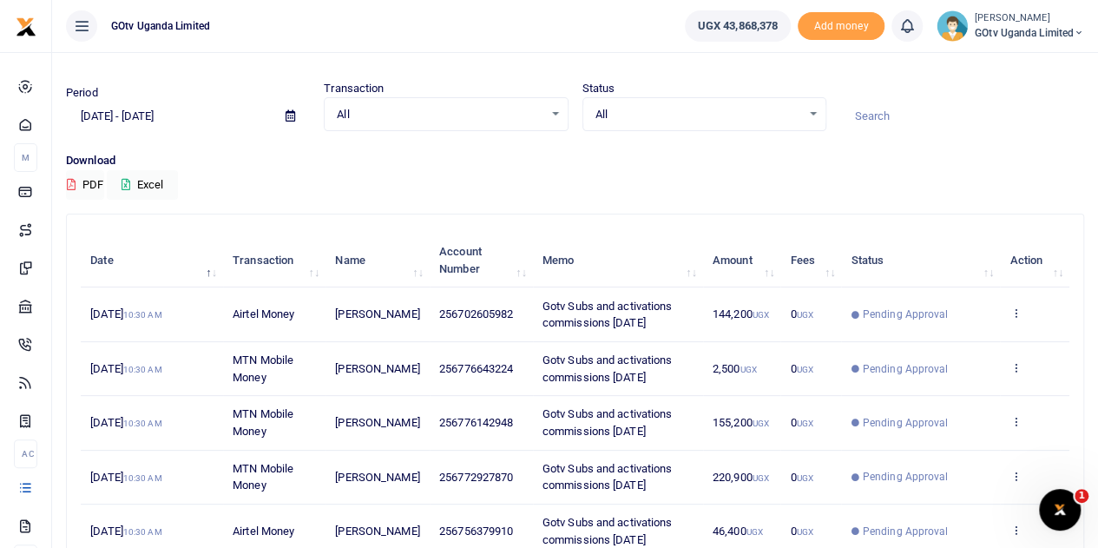
scroll to position [31, 0]
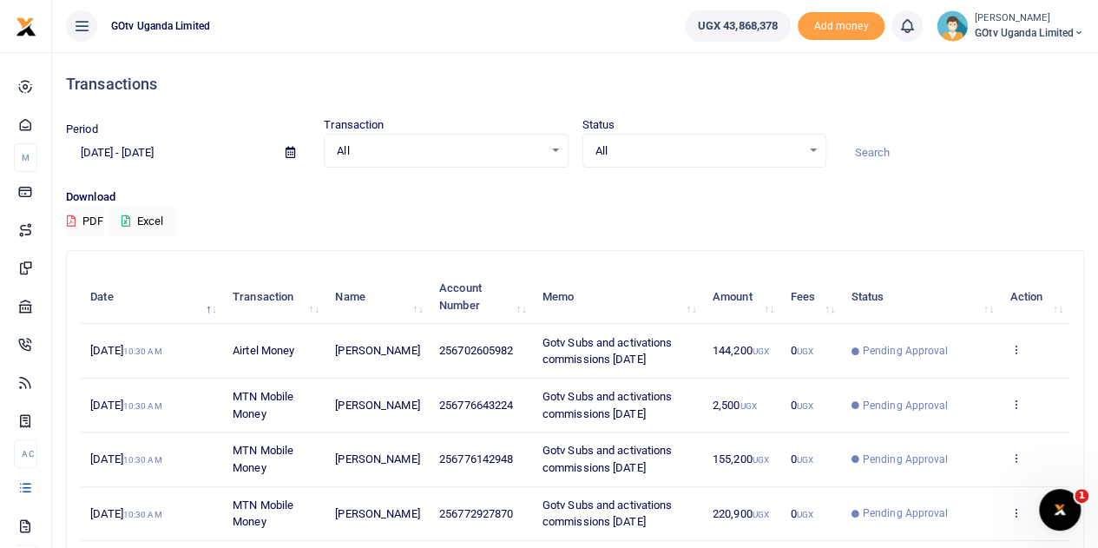
click at [819, 149] on div "All Select an option..." at bounding box center [704, 150] width 242 height 19
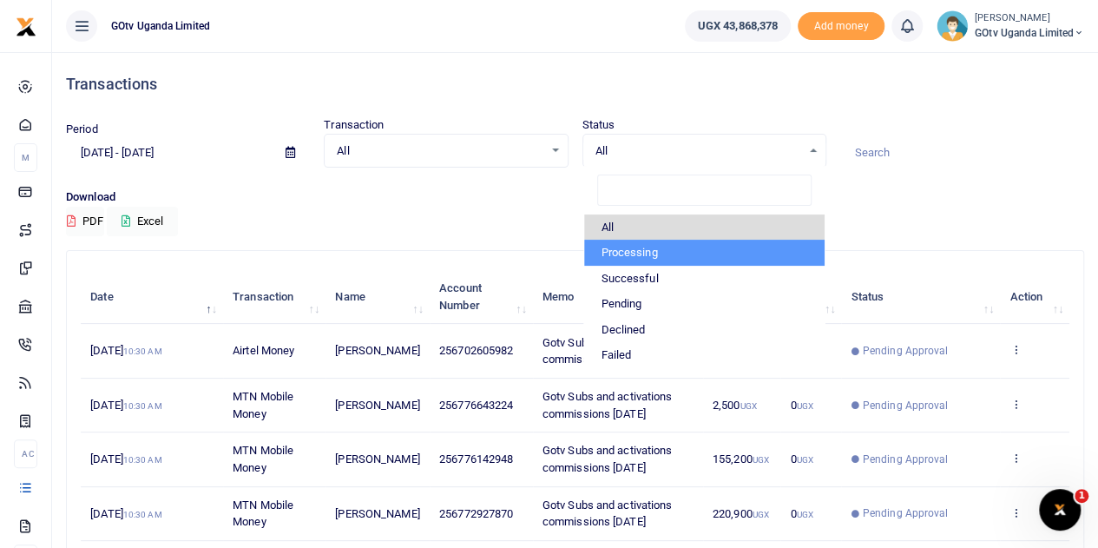
click at [650, 253] on li "Processing" at bounding box center [704, 253] width 240 height 26
select select "PROCESSING"
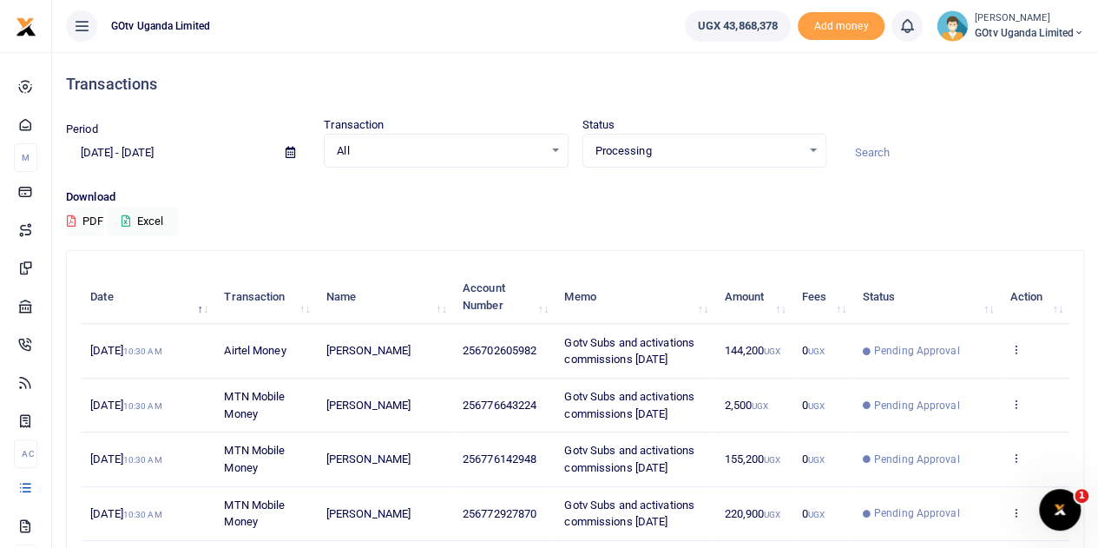
click at [935, 227] on div "Download PDF Excel" at bounding box center [575, 212] width 1018 height 48
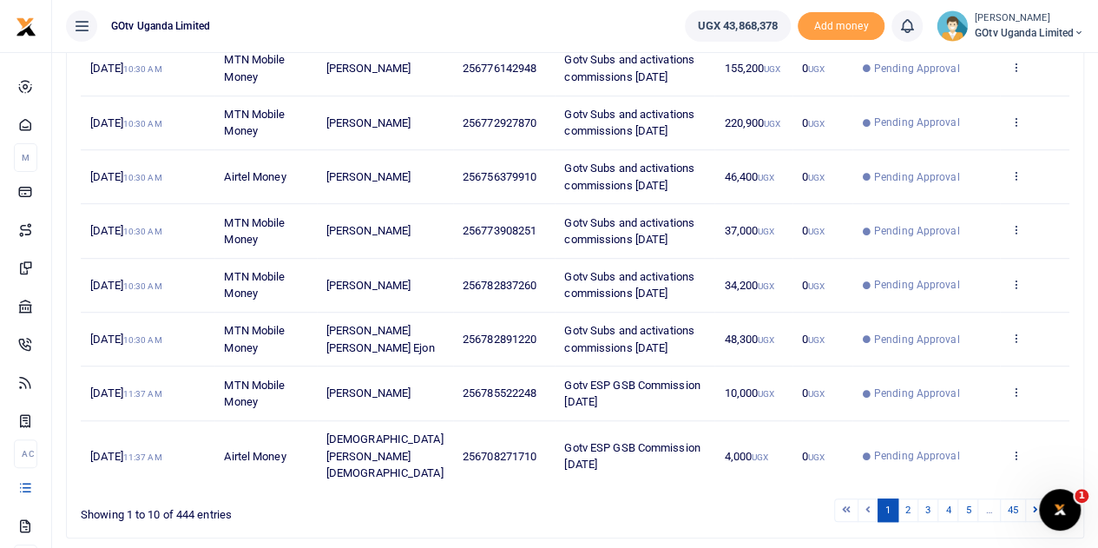
scroll to position [431, 0]
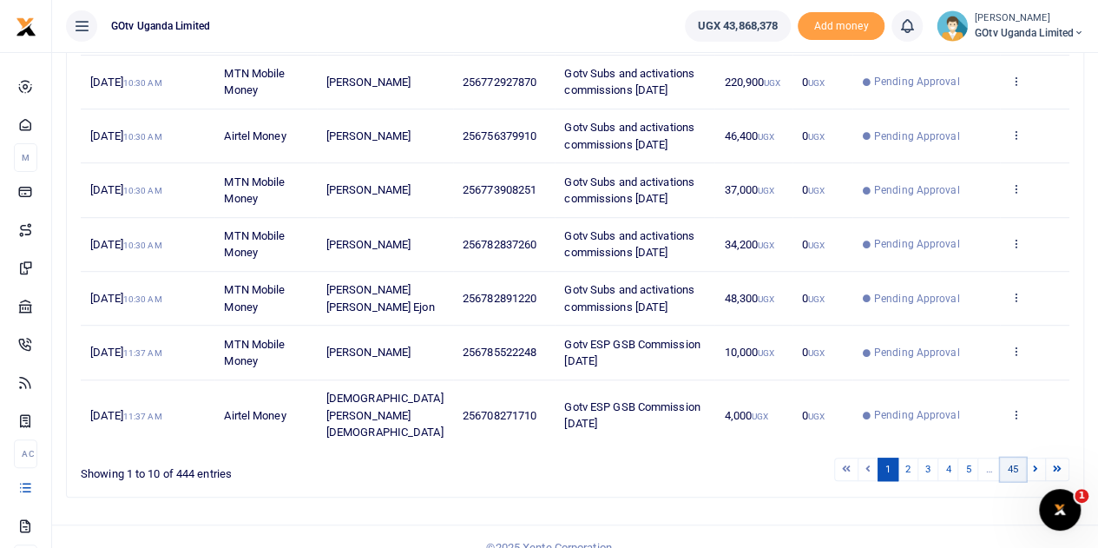
click at [1017, 457] on link "45" at bounding box center [1013, 468] width 26 height 23
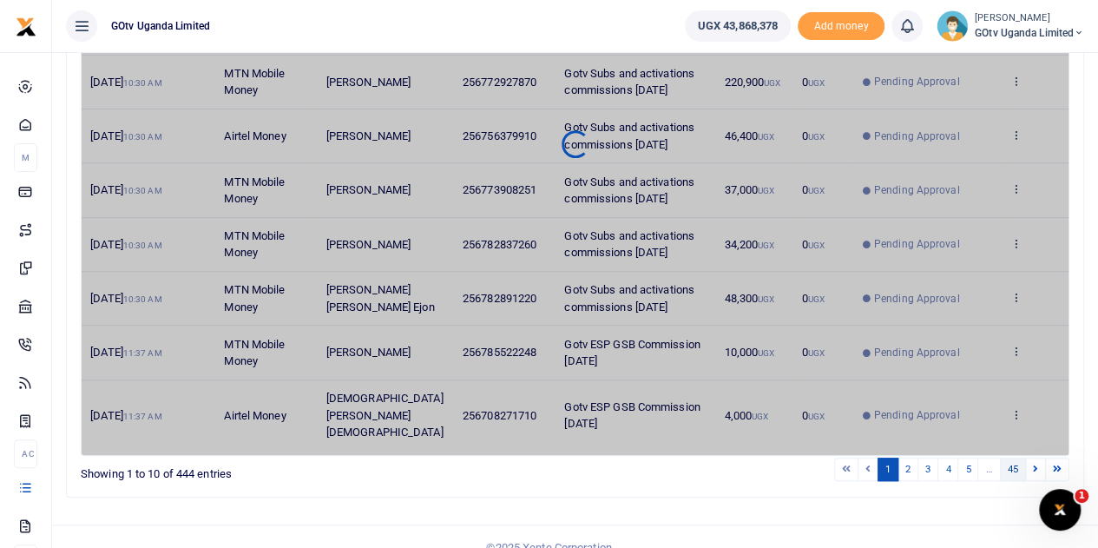
scroll to position [125, 0]
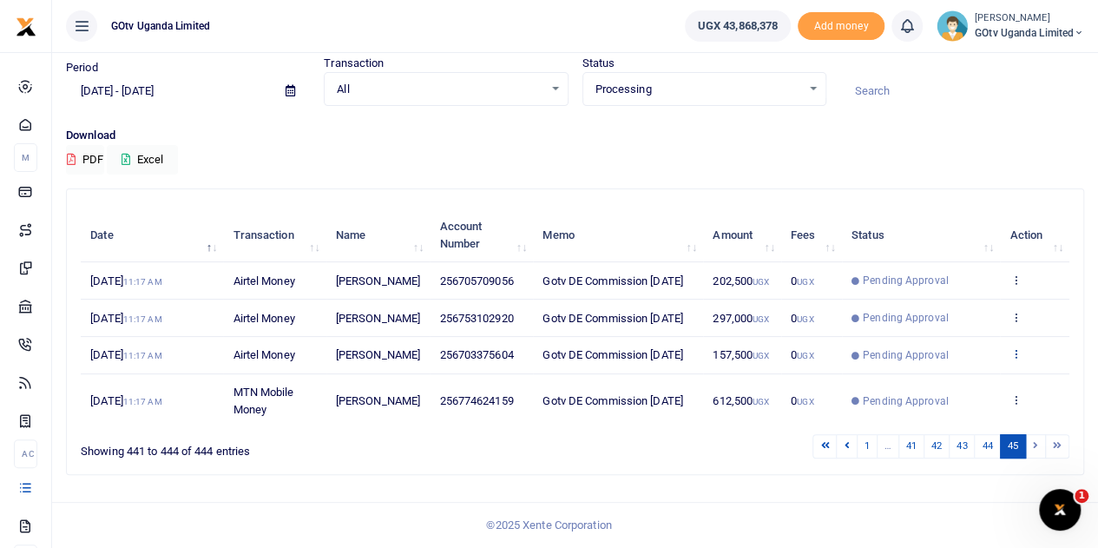
click at [1017, 348] on icon at bounding box center [1014, 353] width 11 height 12
click at [981, 430] on link "View details" at bounding box center [952, 442] width 137 height 24
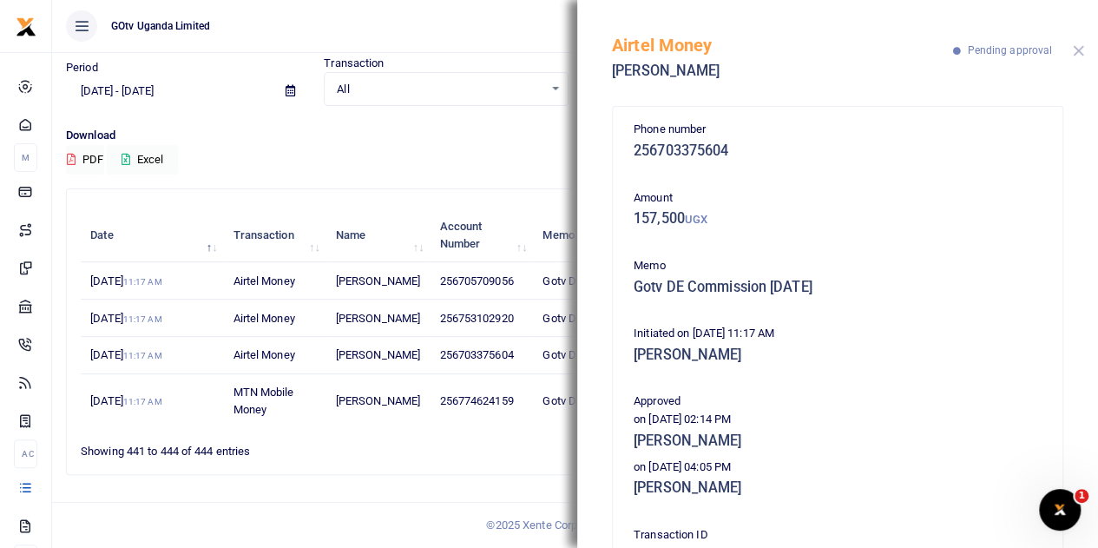
click at [1080, 49] on button "Close" at bounding box center [1078, 50] width 11 height 11
